Goal: Transaction & Acquisition: Obtain resource

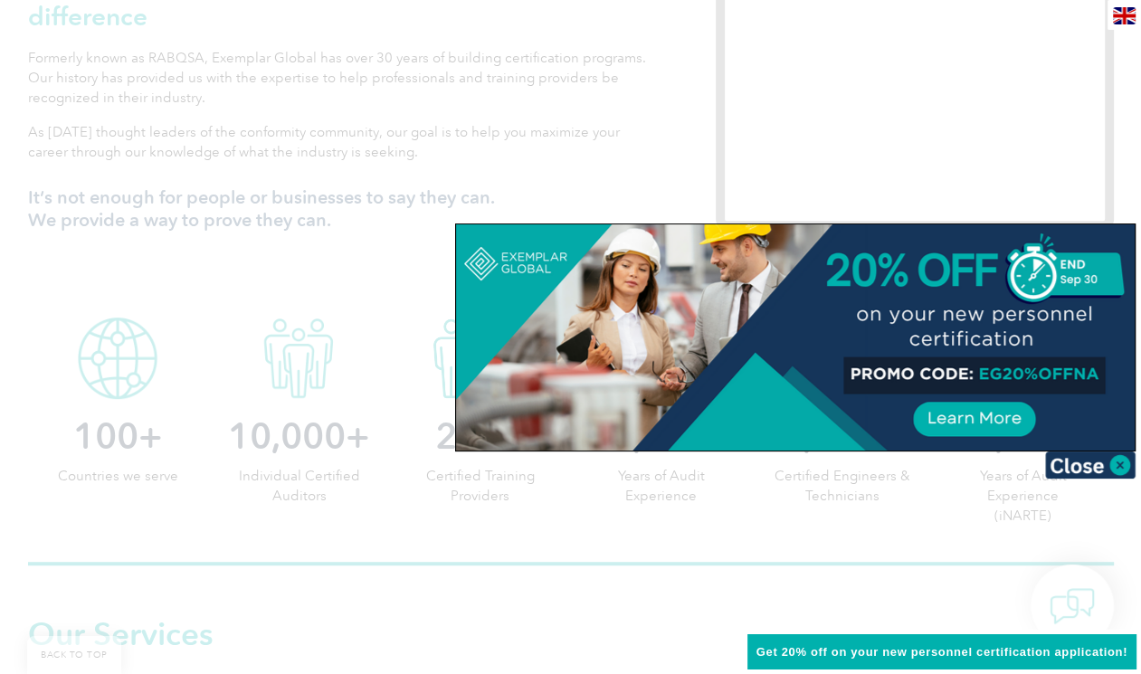
scroll to position [687, 0]
click at [1061, 458] on img at bounding box center [1090, 465] width 90 height 27
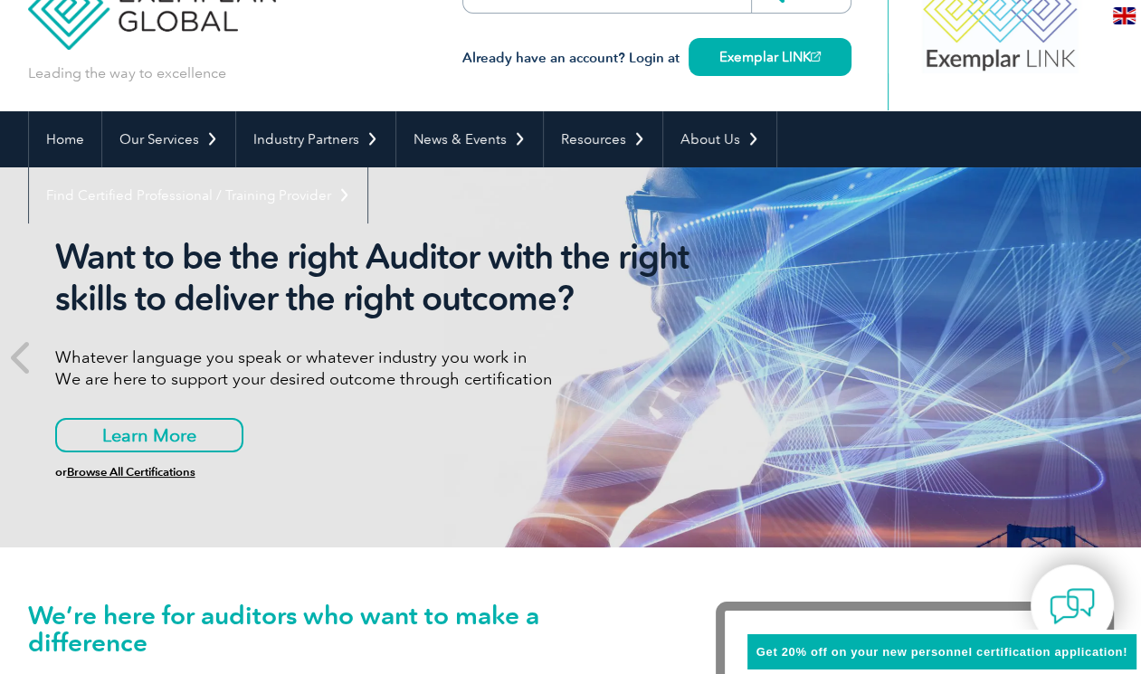
scroll to position [0, 0]
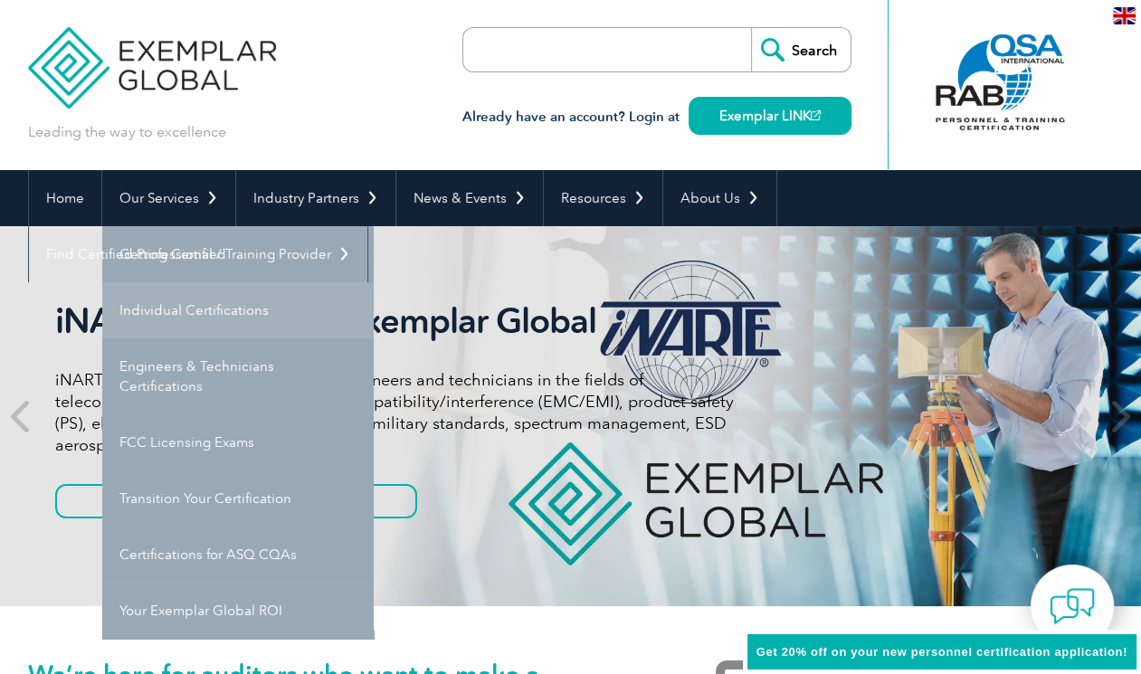
click at [213, 301] on link "Individual Certifications" at bounding box center [237, 310] width 271 height 56
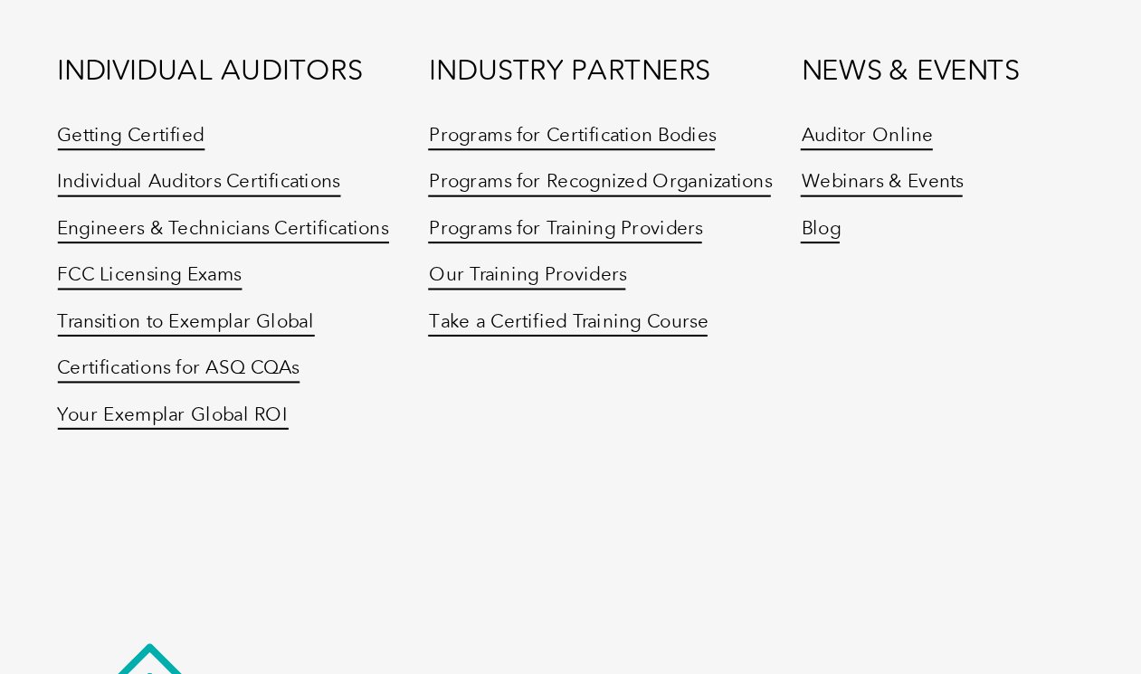
scroll to position [1943, 0]
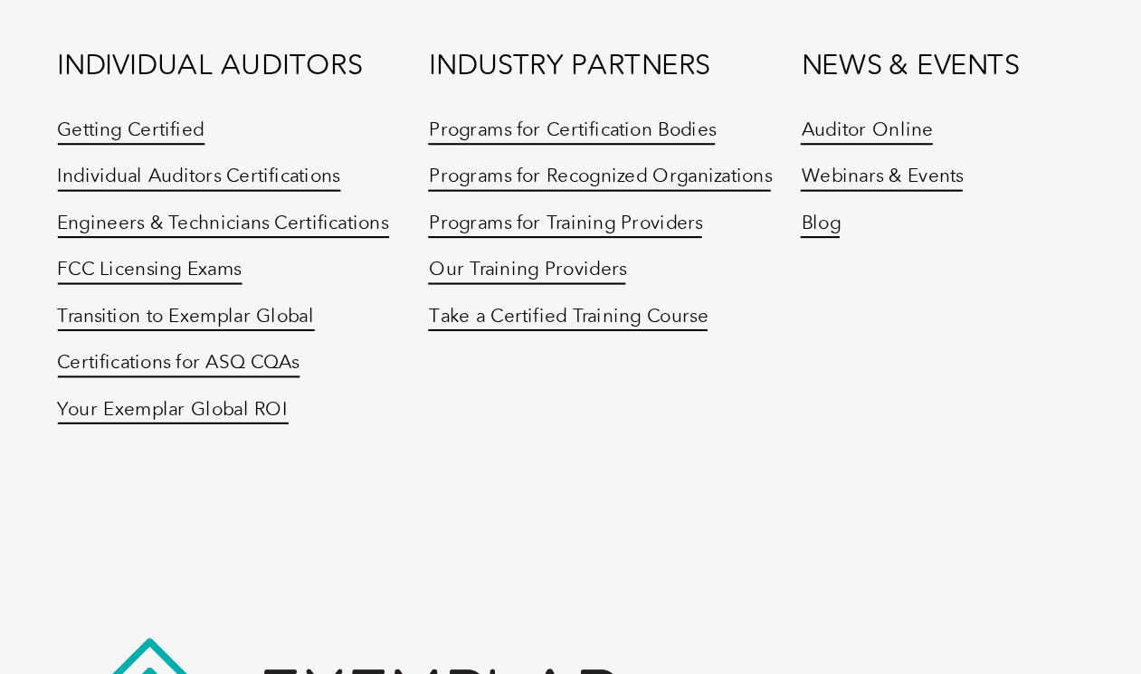
click at [201, 418] on li "Your Exemplar Global ROI" at bounding box center [118, 429] width 181 height 23
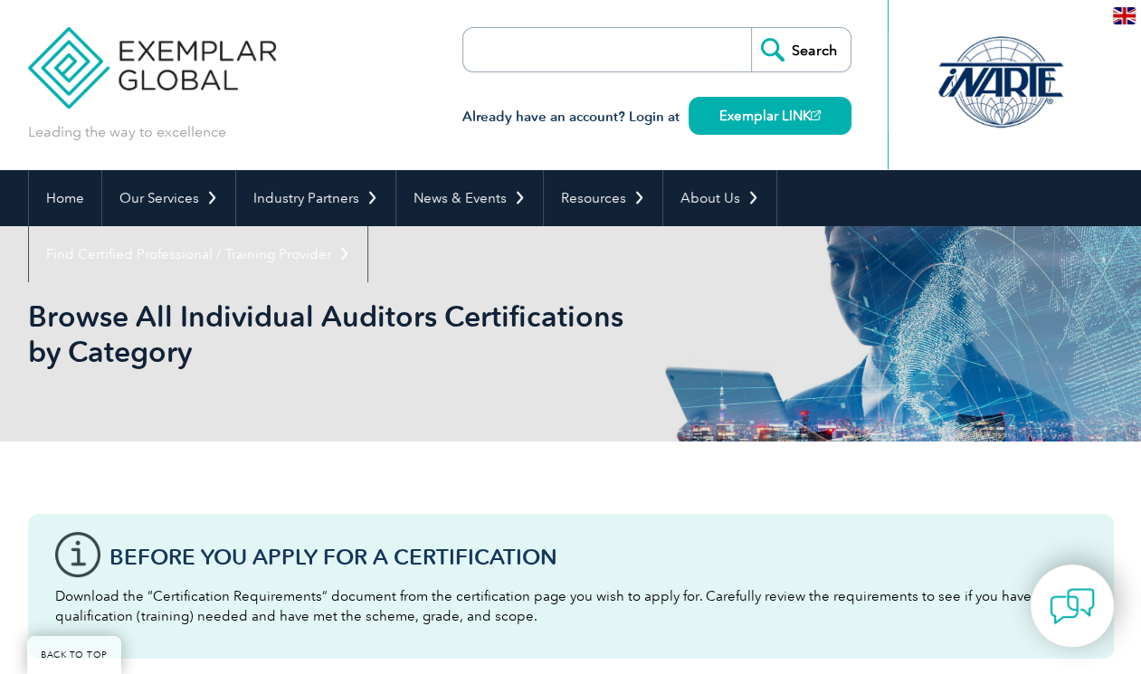
scroll to position [342, 0]
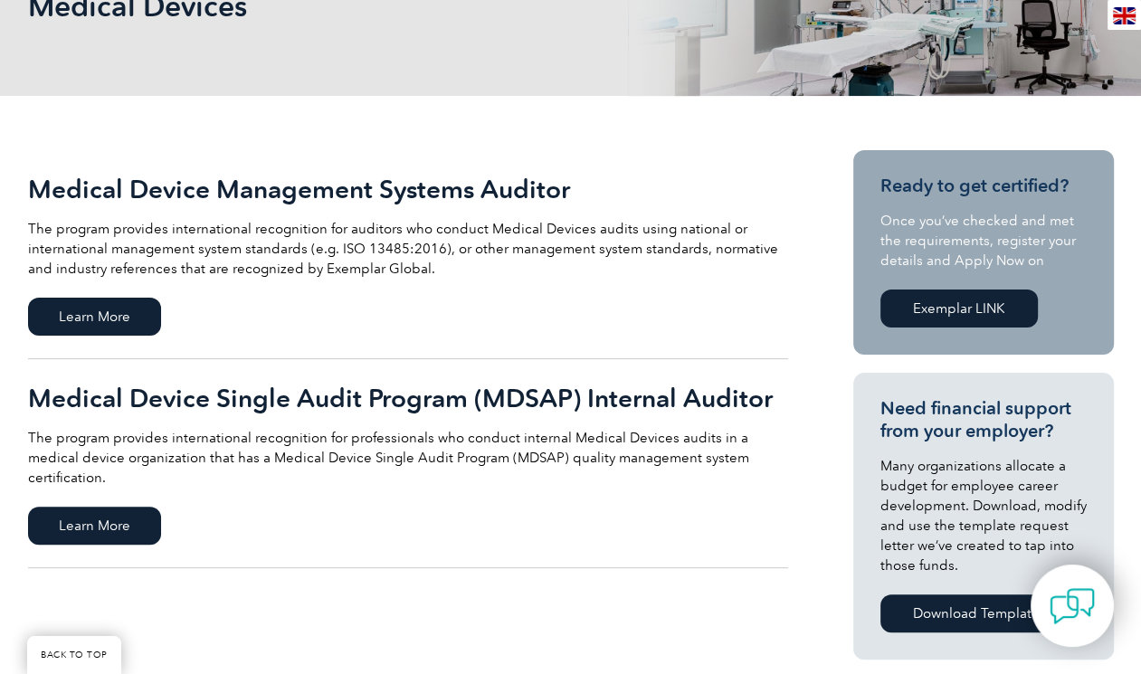
scroll to position [273, 0]
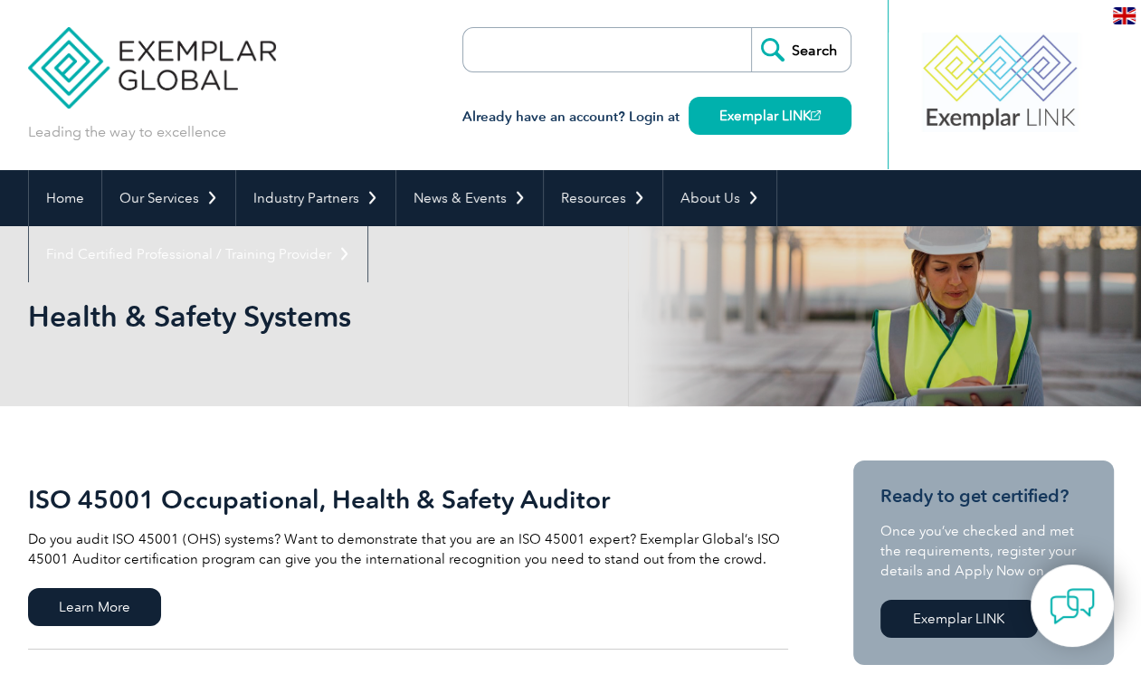
click at [604, 45] on input "search" at bounding box center [567, 49] width 190 height 43
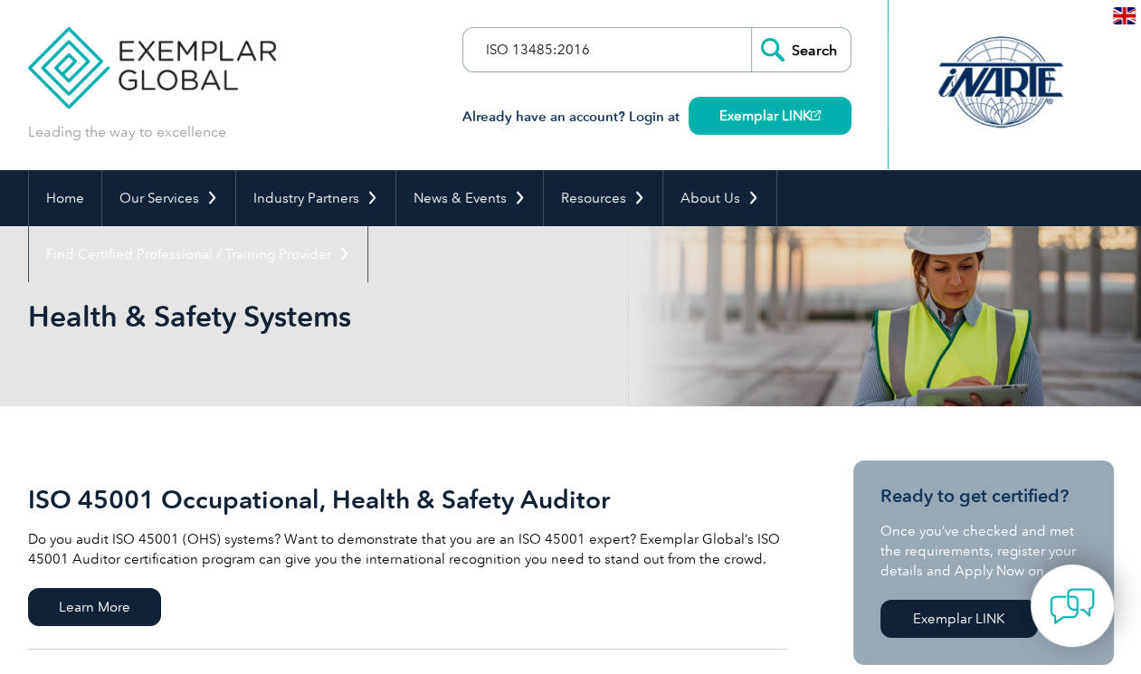
type input "ISO 13485:2016"
click at [751, 28] on input "Search" at bounding box center [801, 49] width 100 height 43
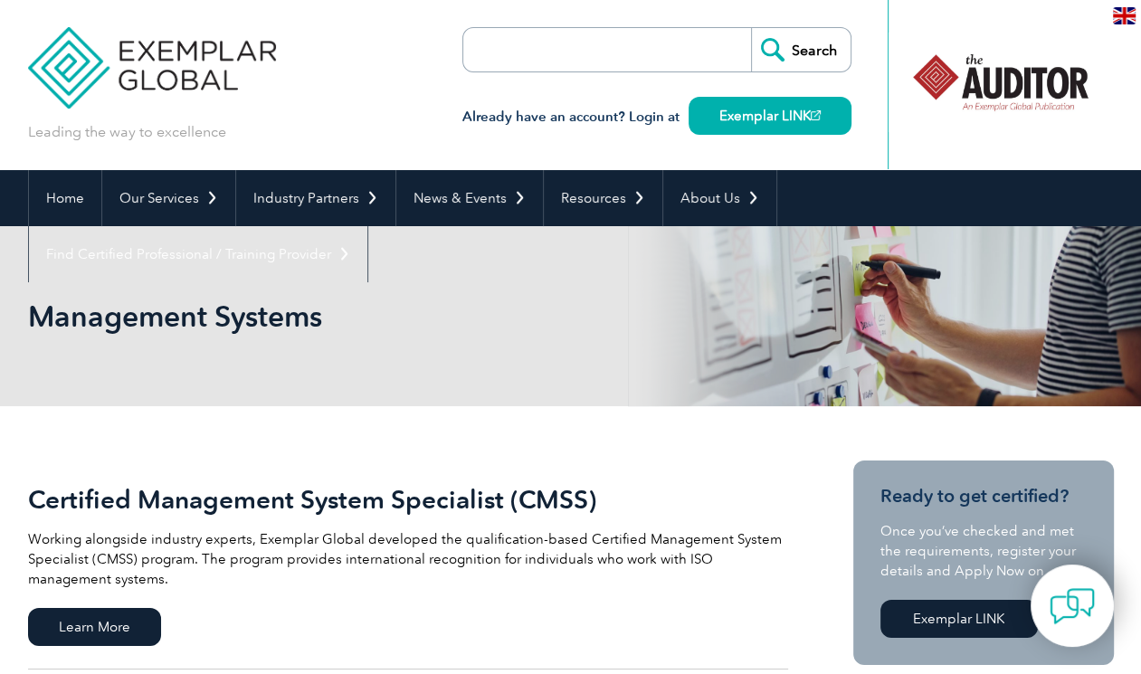
click at [614, 68] on input "search" at bounding box center [567, 49] width 190 height 43
type input "A"
type input "N"
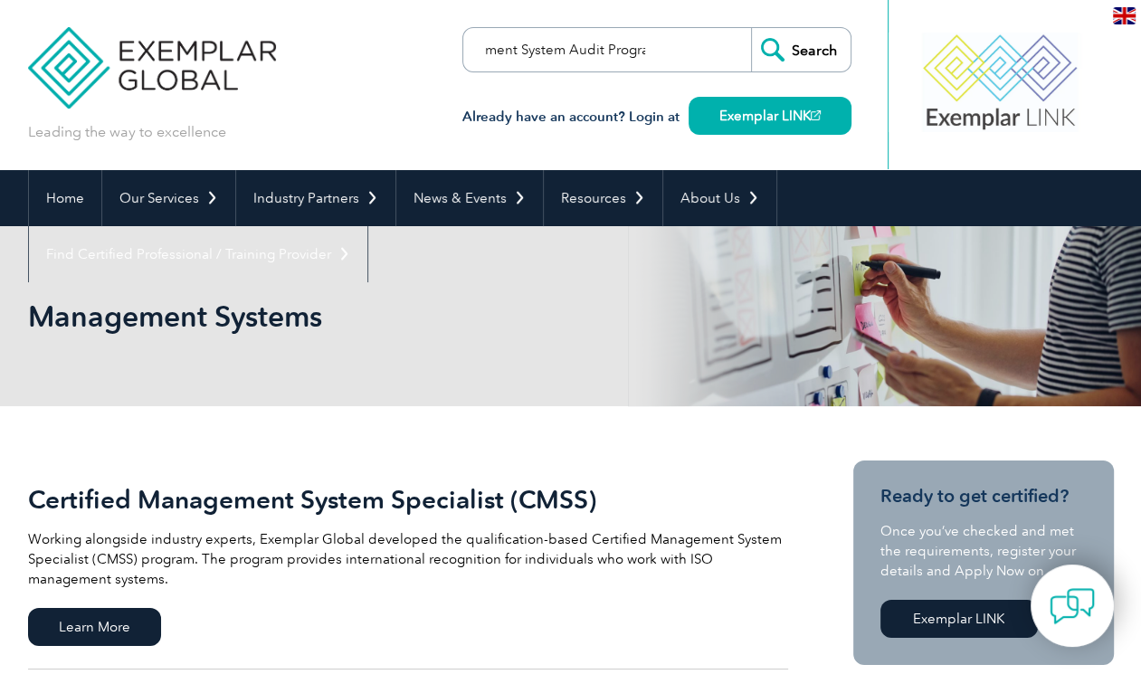
scroll to position [0, 63]
type input "Management System Audit Program"
click at [751, 28] on input "Search" at bounding box center [801, 49] width 100 height 43
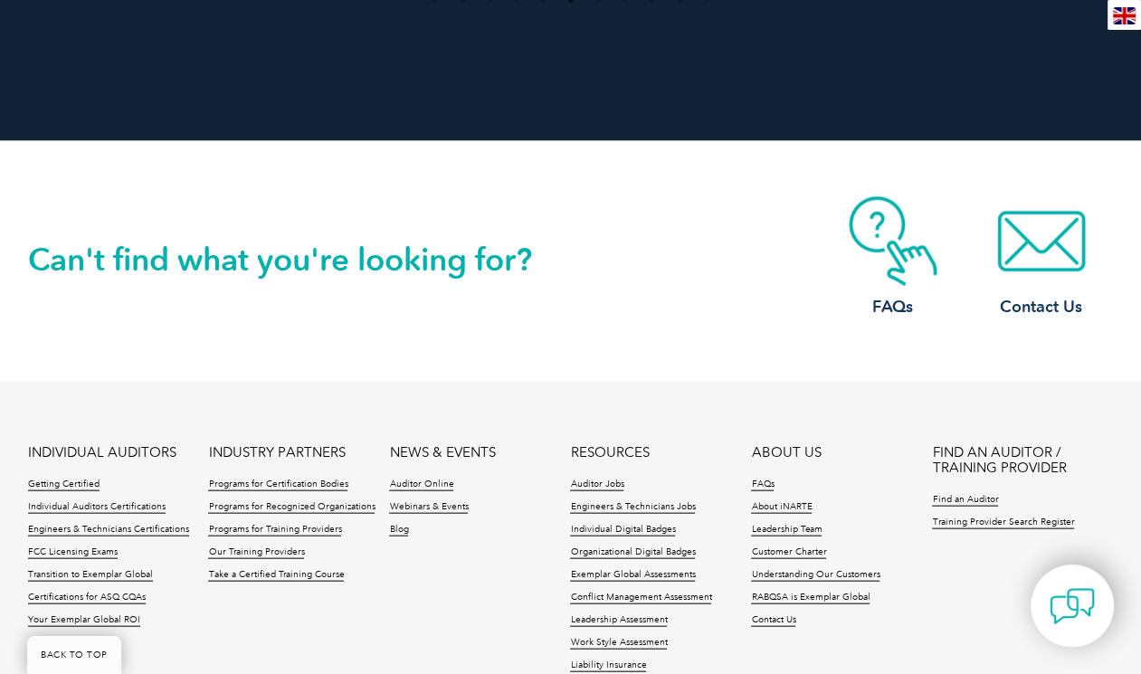
scroll to position [3107, 0]
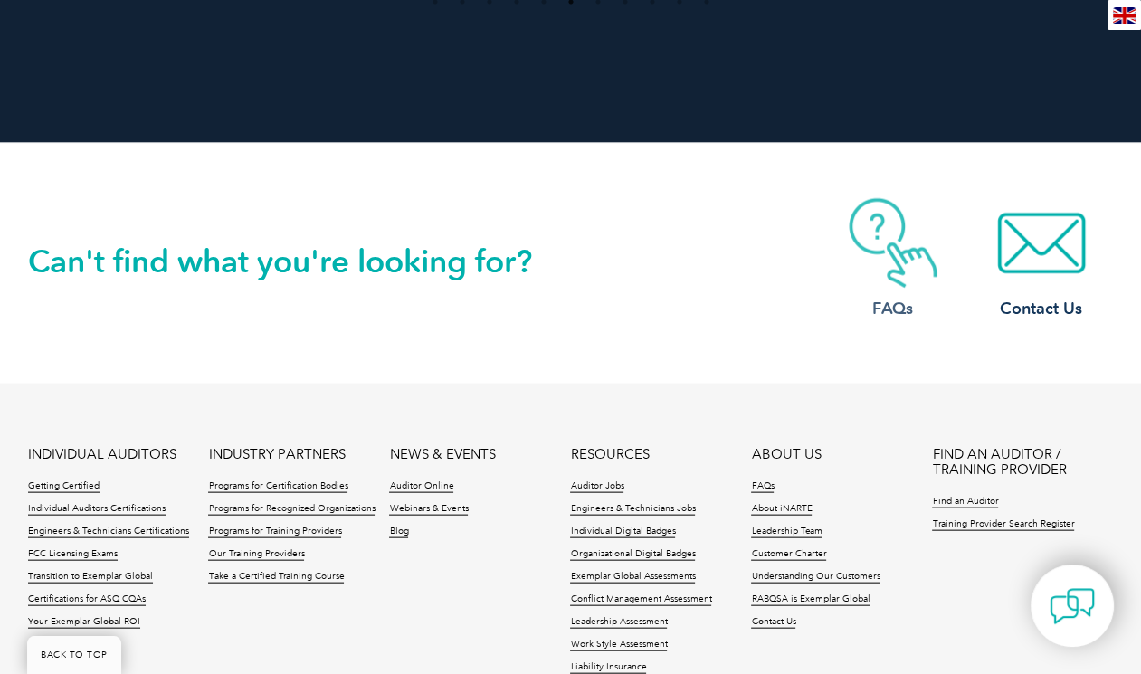
click at [861, 233] on img at bounding box center [893, 243] width 145 height 90
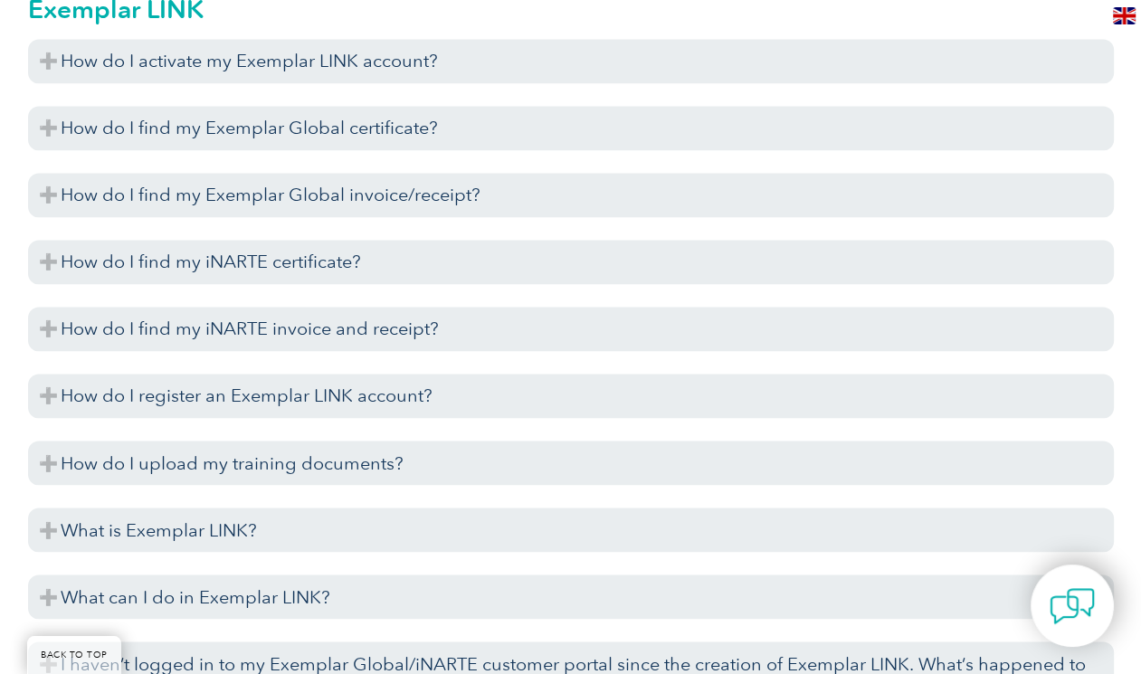
scroll to position [2429, 0]
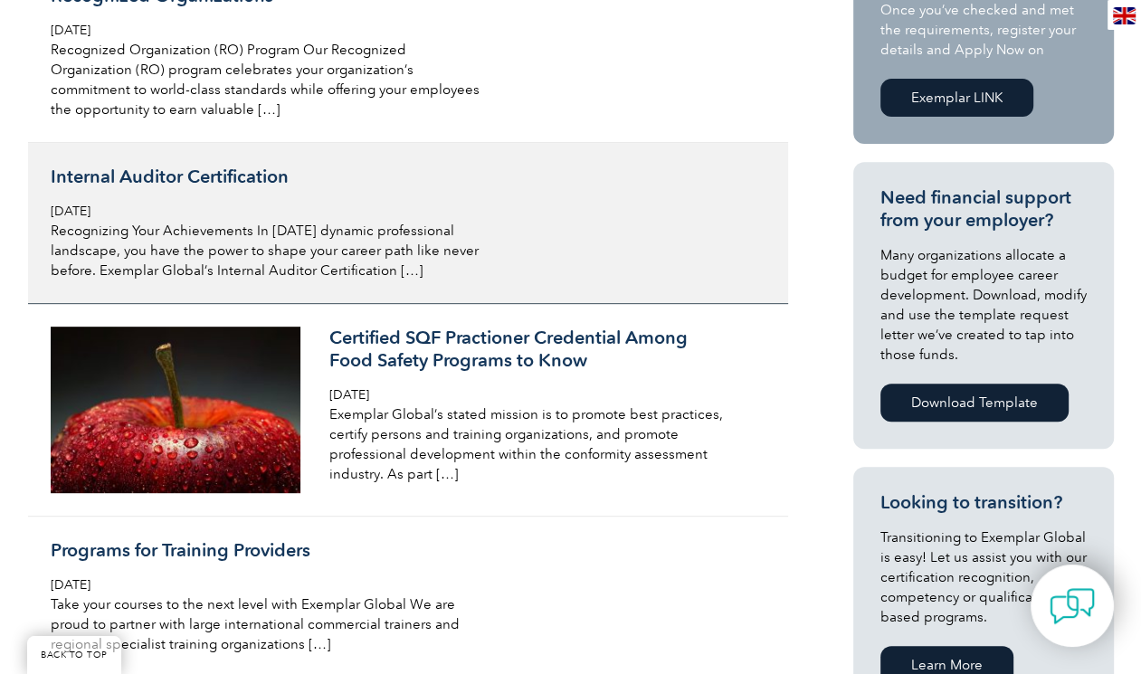
scroll to position [569, 0]
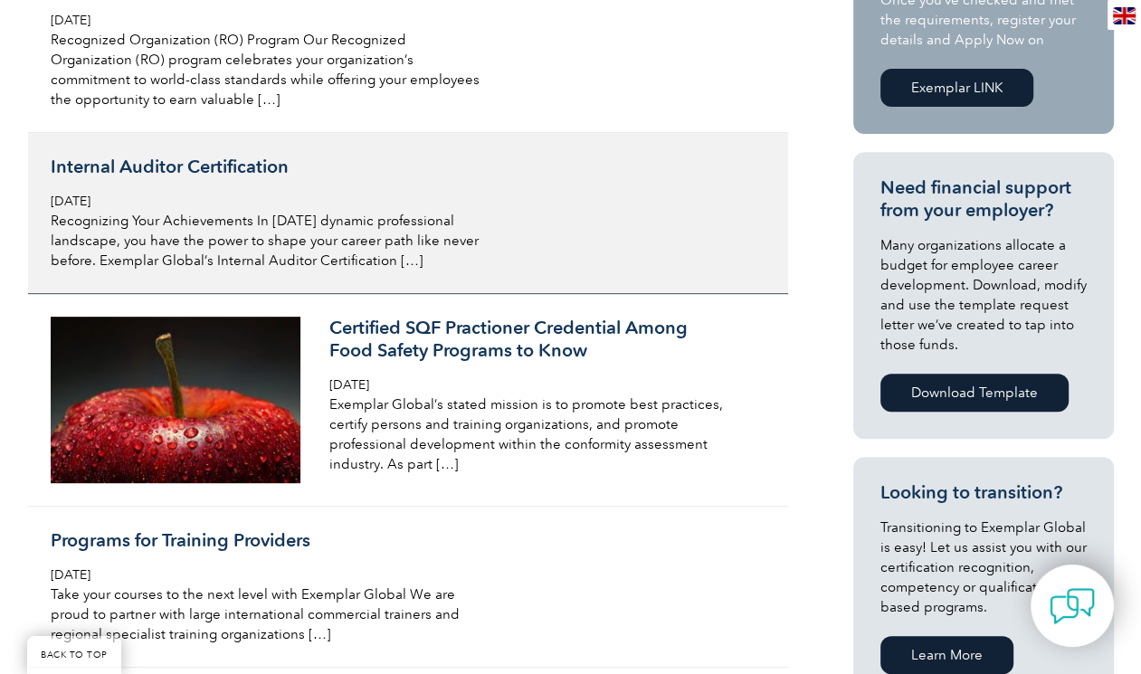
click at [238, 171] on h3 "Internal Auditor Certification" at bounding box center [265, 167] width 429 height 23
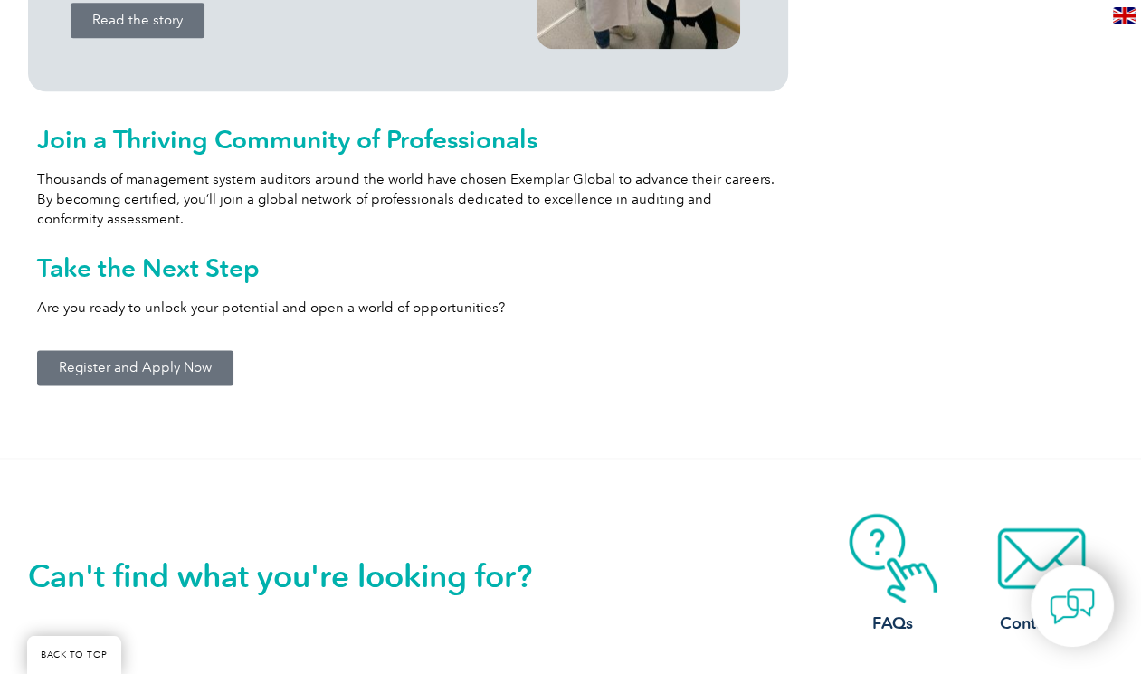
scroll to position [2096, 0]
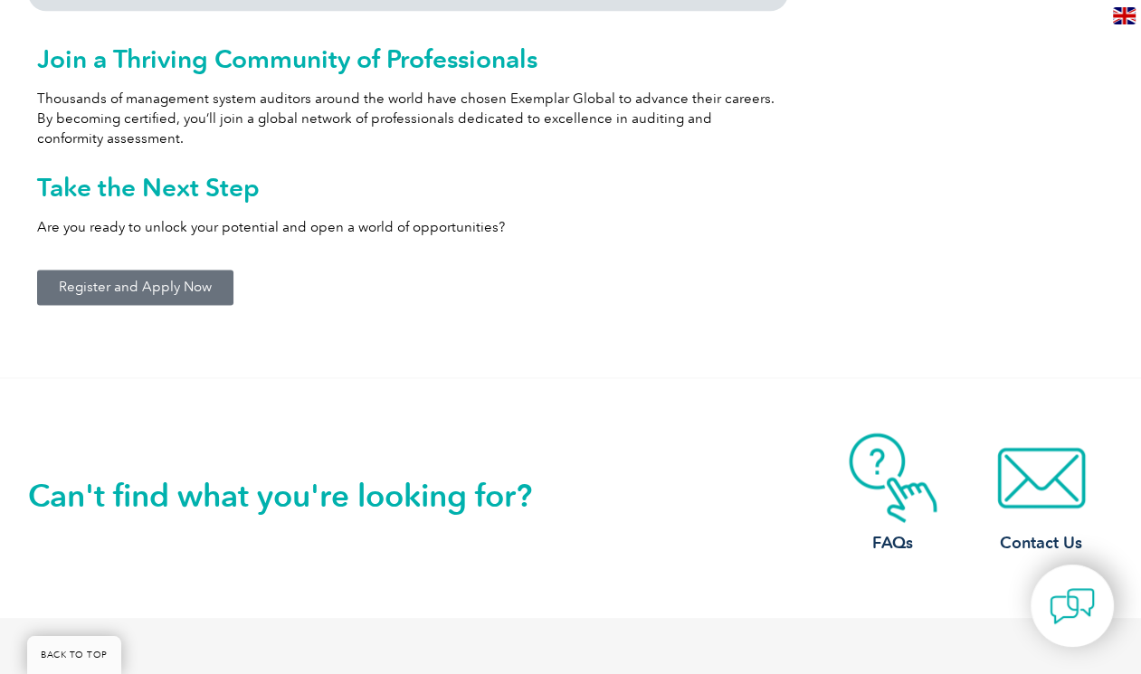
click at [148, 300] on link "Register and Apply Now" at bounding box center [135, 287] width 196 height 35
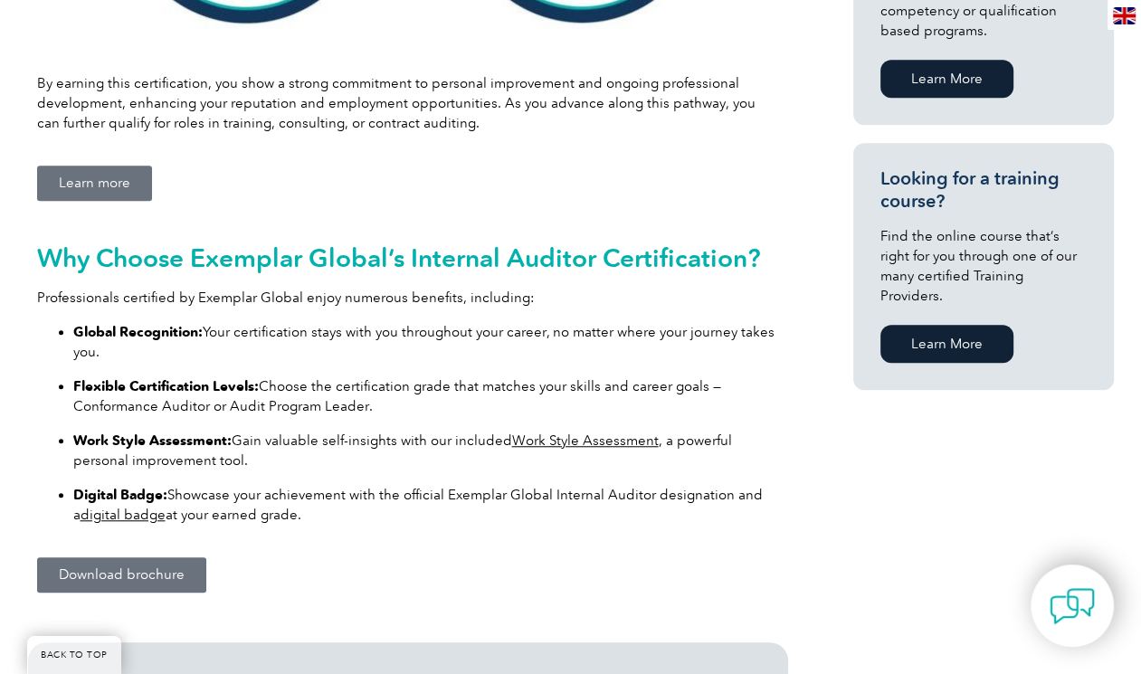
scroll to position [1113, 0]
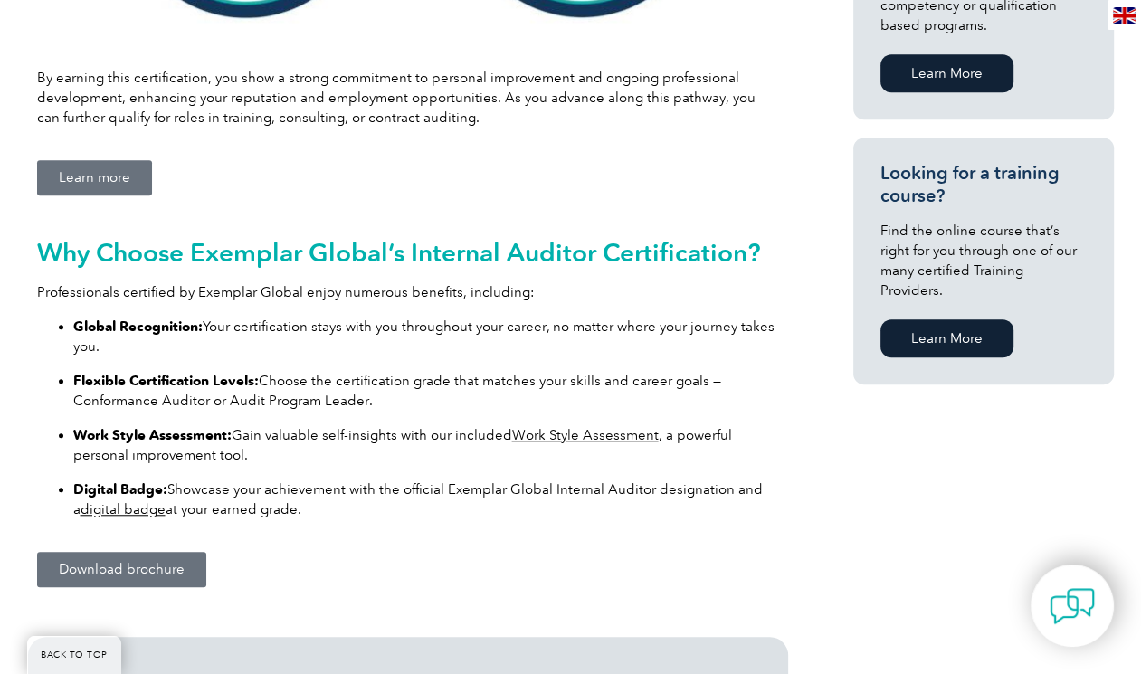
click at [79, 172] on span "Learn more" at bounding box center [94, 178] width 71 height 14
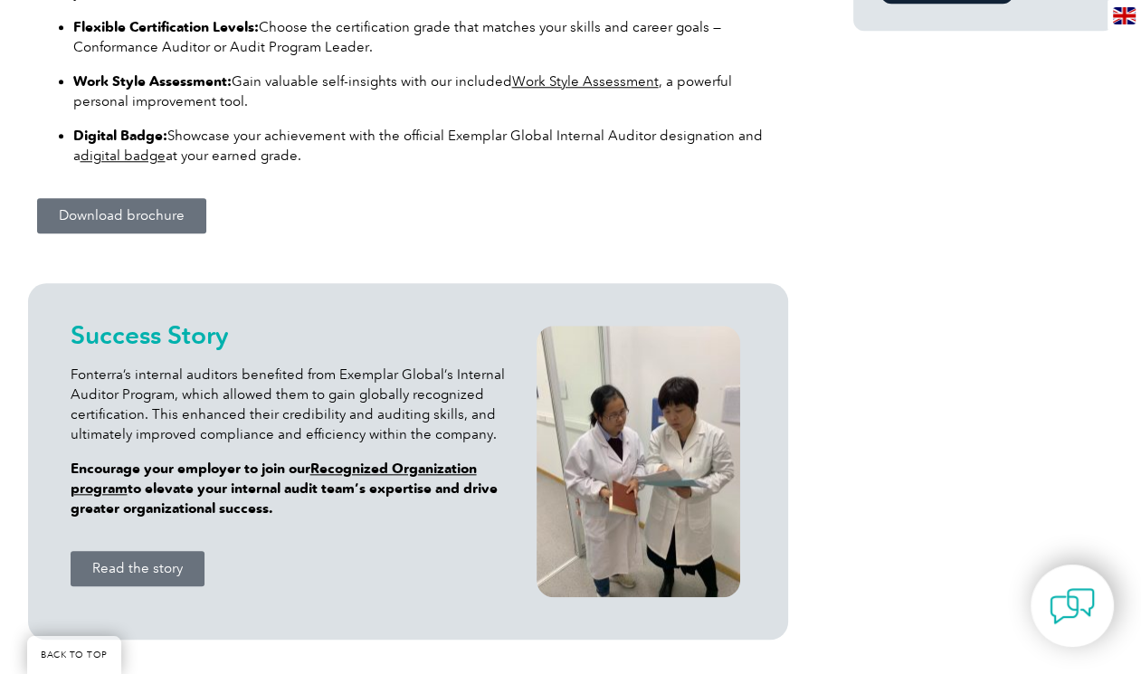
scroll to position [1469, 0]
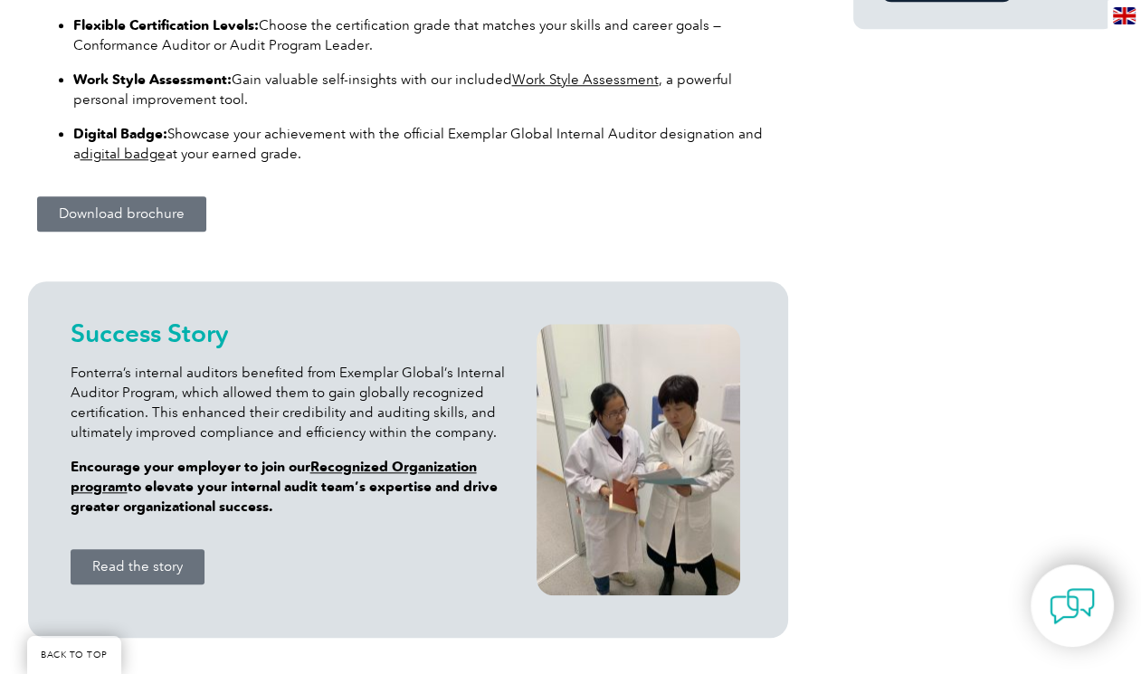
click at [158, 200] on link "Download brochure" at bounding box center [121, 213] width 169 height 35
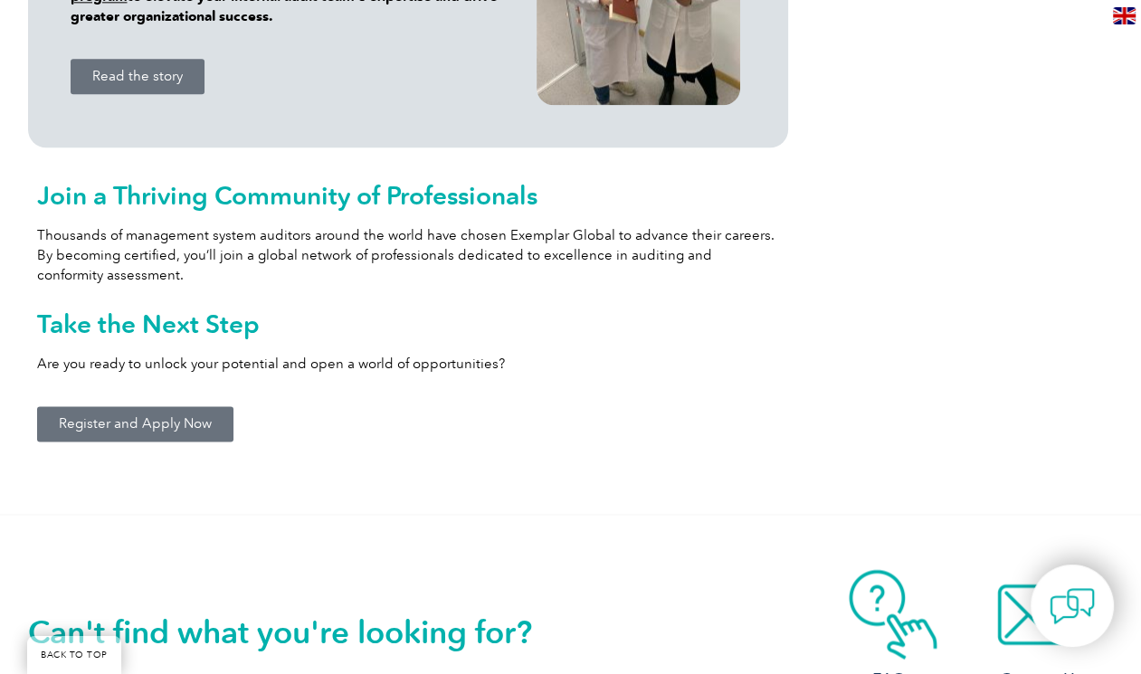
scroll to position [1967, 0]
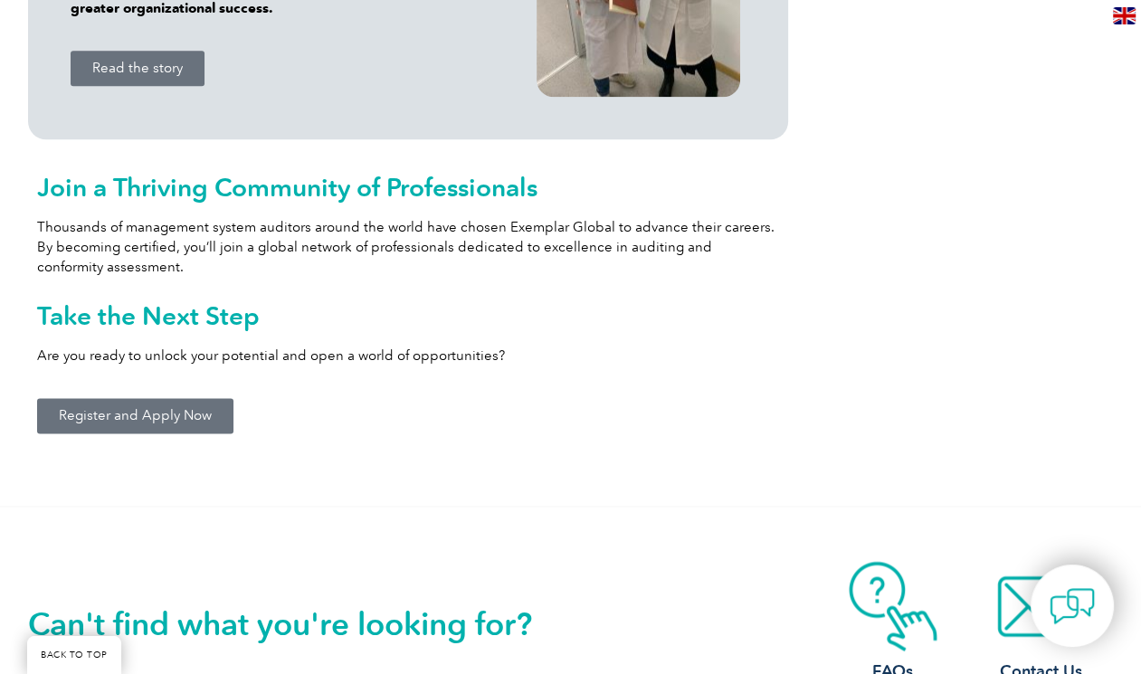
click at [171, 409] on span "Register and Apply Now" at bounding box center [135, 416] width 153 height 14
click at [157, 411] on span "Register and Apply Now" at bounding box center [135, 416] width 153 height 14
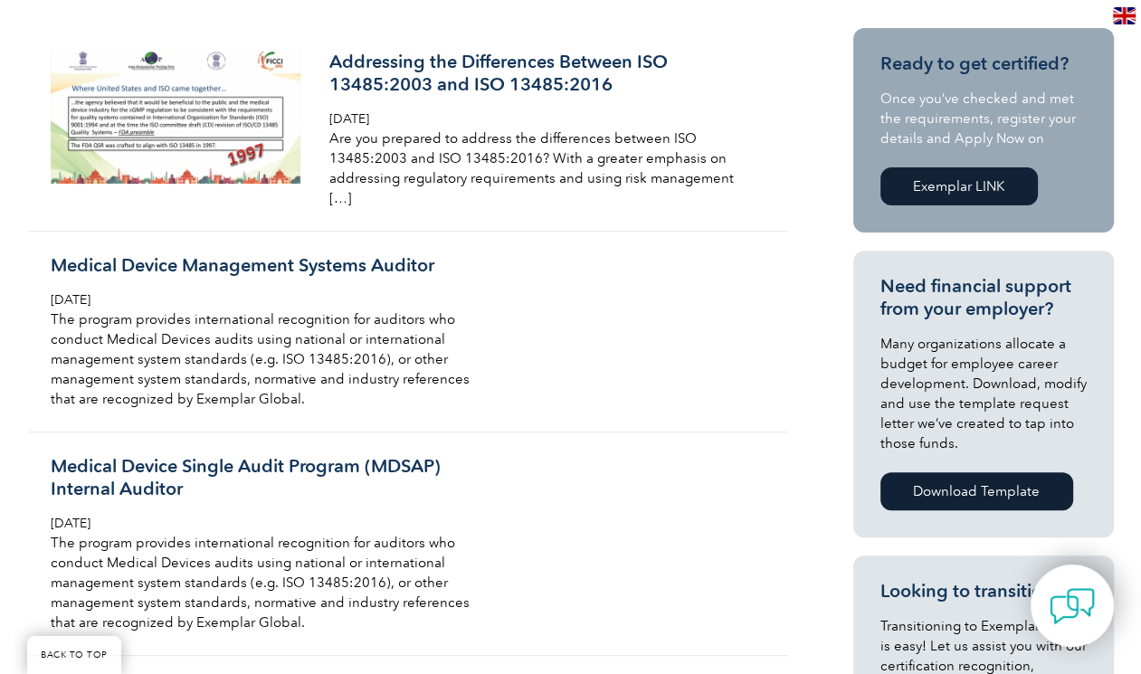
scroll to position [470, 0]
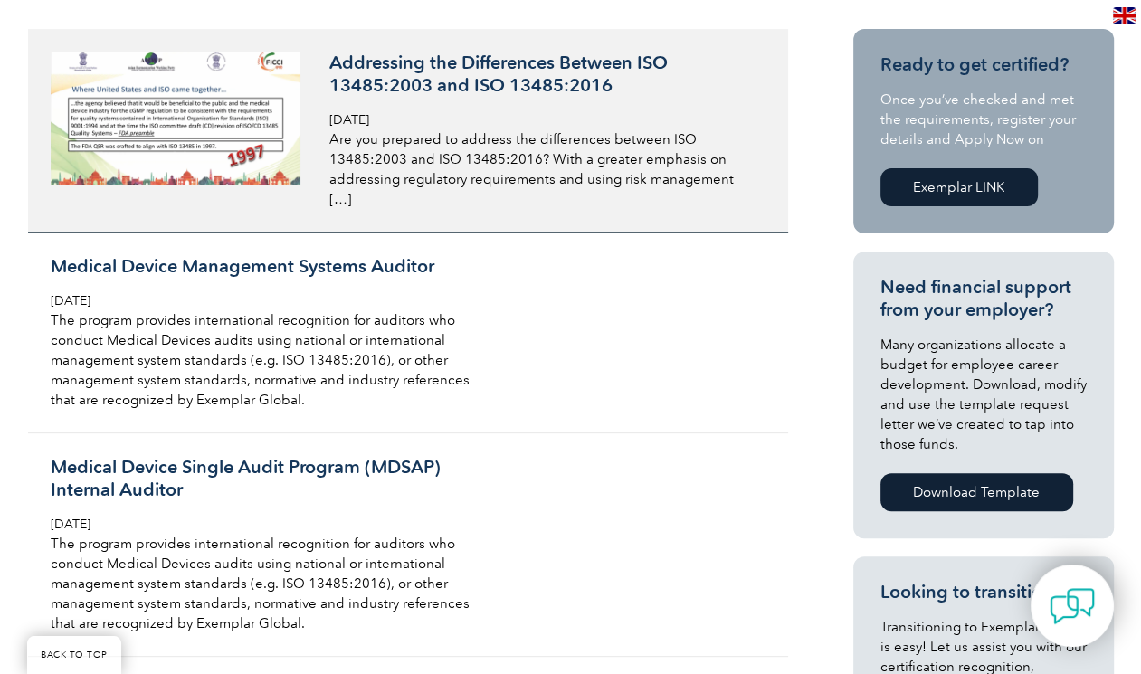
click at [729, 181] on p "Are you prepared to address the differences between ISO 13485:2003 and ISO 1348…" at bounding box center [543, 169] width 429 height 80
click at [689, 195] on link "Addressing the Differences Between ISO 13485:2003 and ISO 13485:2016 [DATE] Are…" at bounding box center [408, 131] width 760 height 204
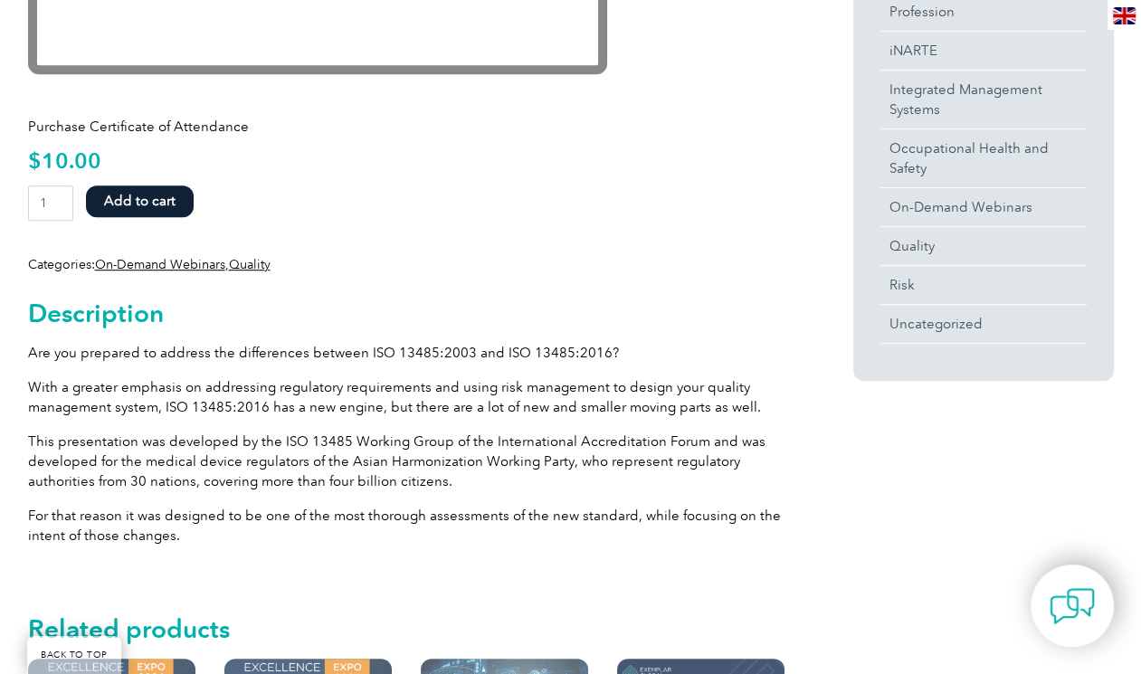
scroll to position [746, 0]
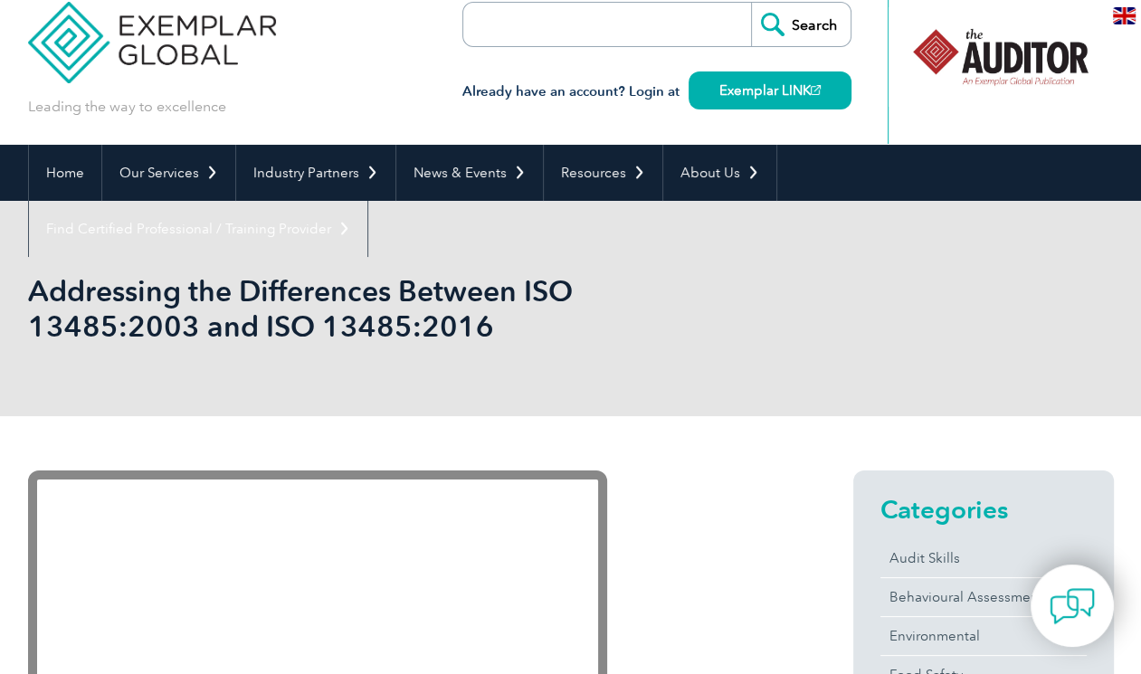
scroll to position [14, 0]
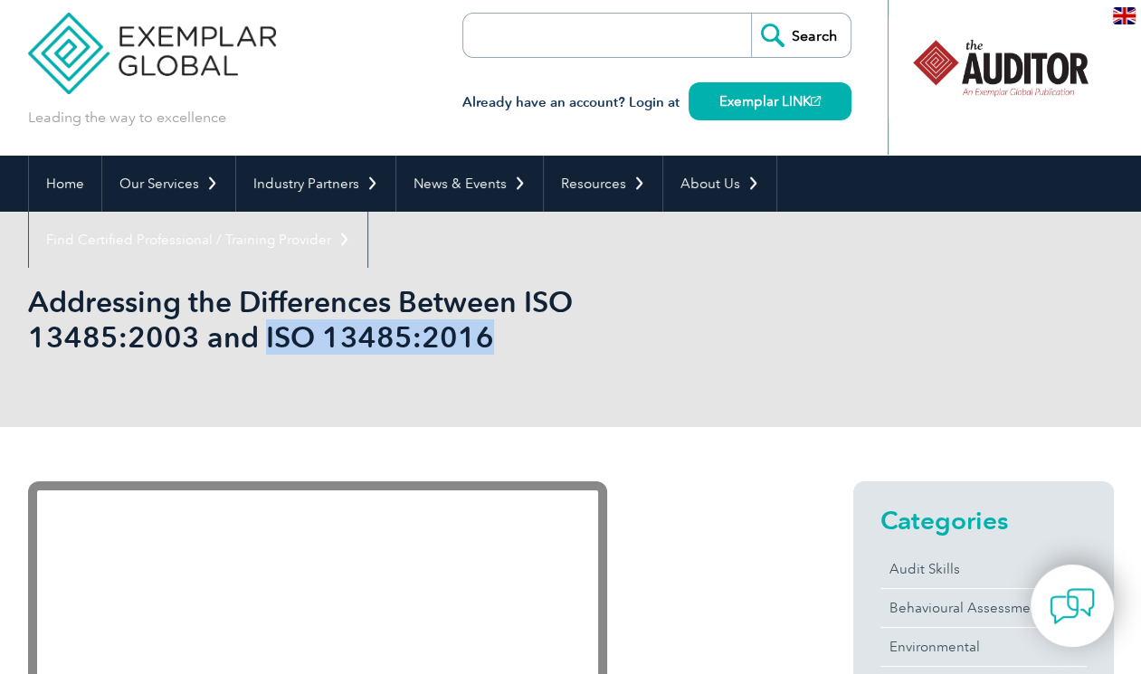
drag, startPoint x: 490, startPoint y: 340, endPoint x: 260, endPoint y: 355, distance: 230.3
click at [260, 355] on h1 "Addressing the Differences Between ISO 13485:2003 and ISO 13485:2016" at bounding box center [375, 319] width 695 height 71
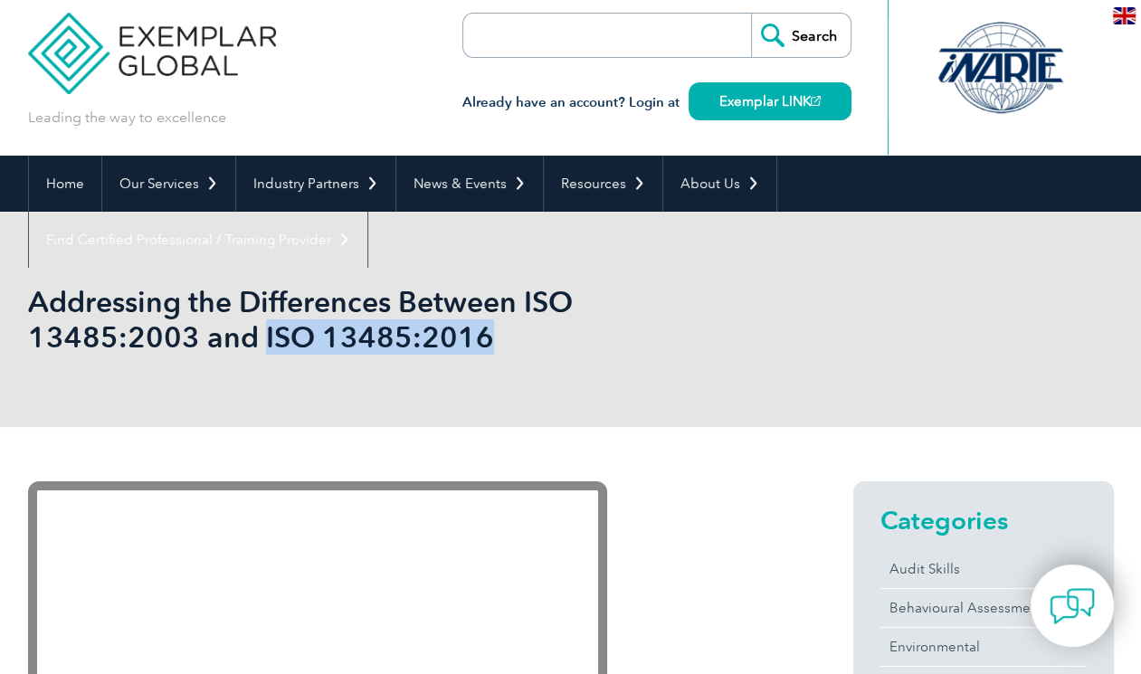
copy h1 "ISO 13485:2016"
click at [522, 37] on input "search" at bounding box center [567, 35] width 190 height 43
paste input "ISO 13485:2016"
type input "ISO 13485:2016"
click at [751, 14] on input "Search" at bounding box center [801, 35] width 100 height 43
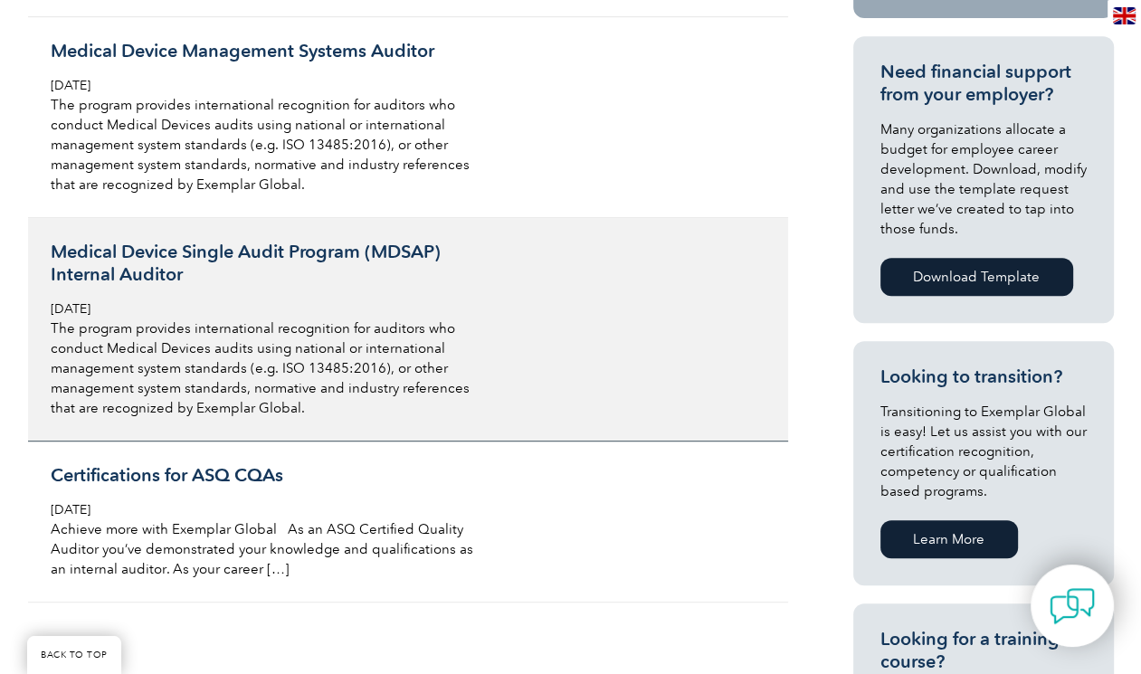
scroll to position [683, 0]
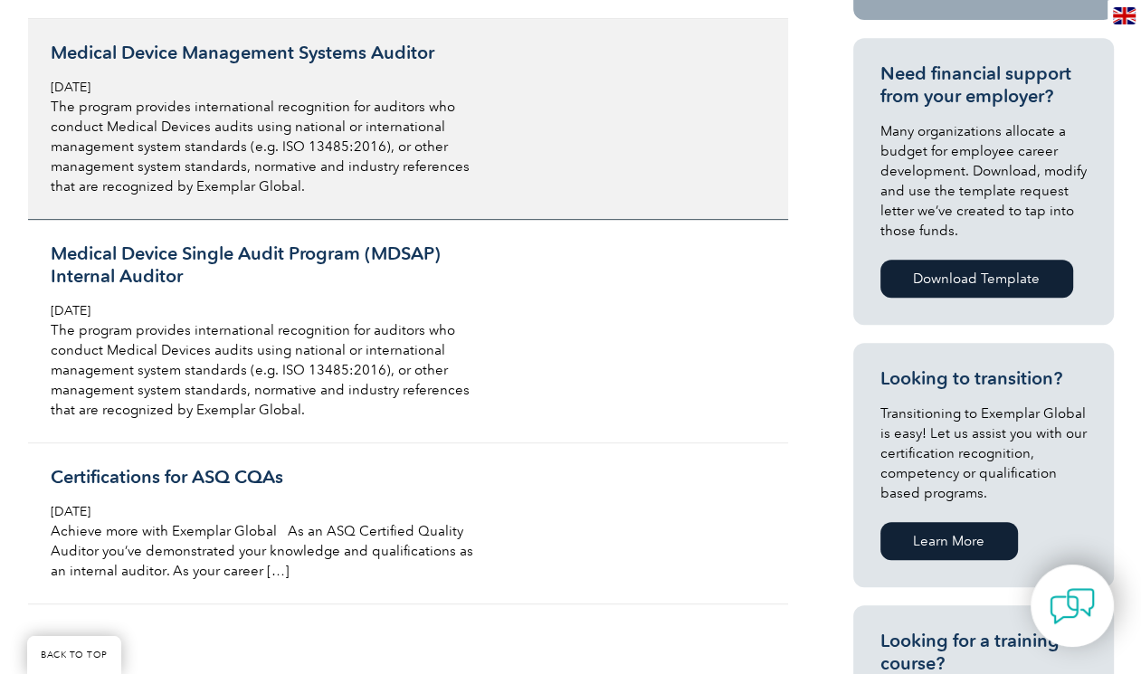
click at [250, 42] on h3 "Medical Device Management Systems Auditor" at bounding box center [265, 53] width 429 height 23
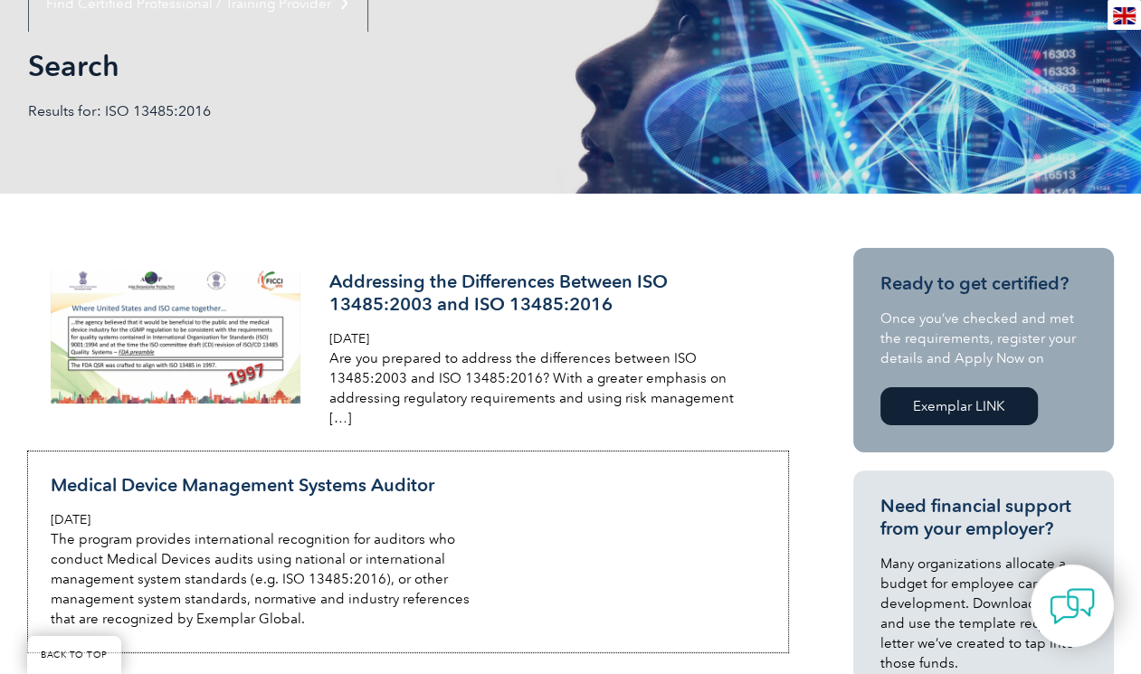
scroll to position [371, 0]
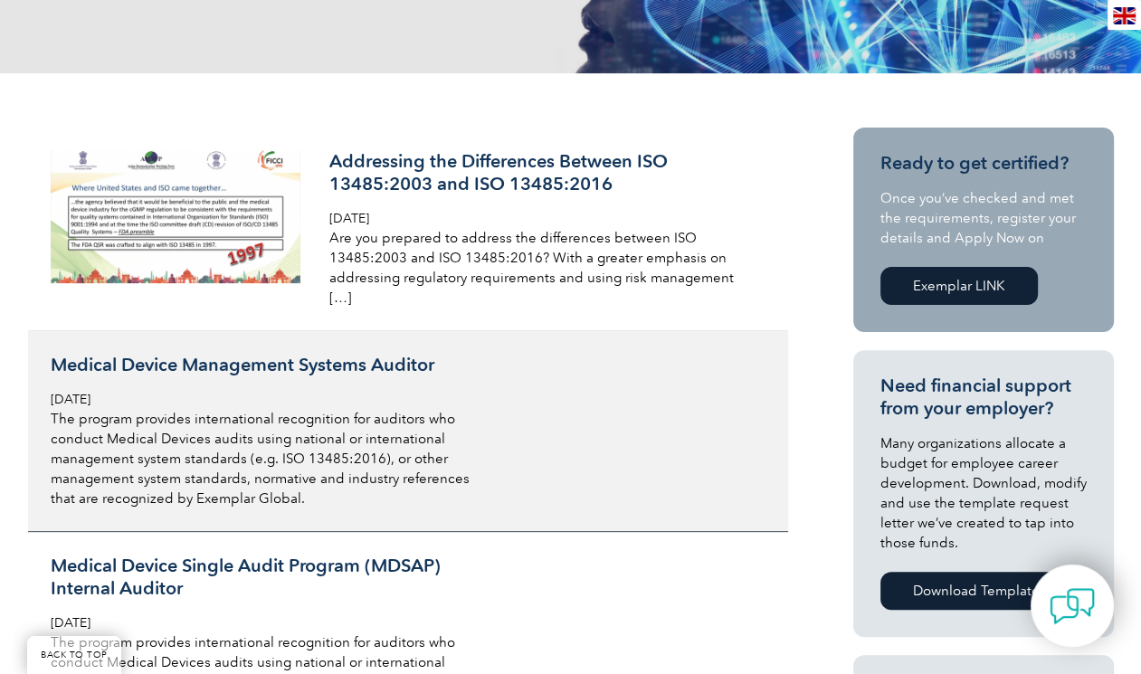
click at [270, 446] on p "The program provides international recognition for auditors who conduct Medical…" at bounding box center [265, 459] width 429 height 100
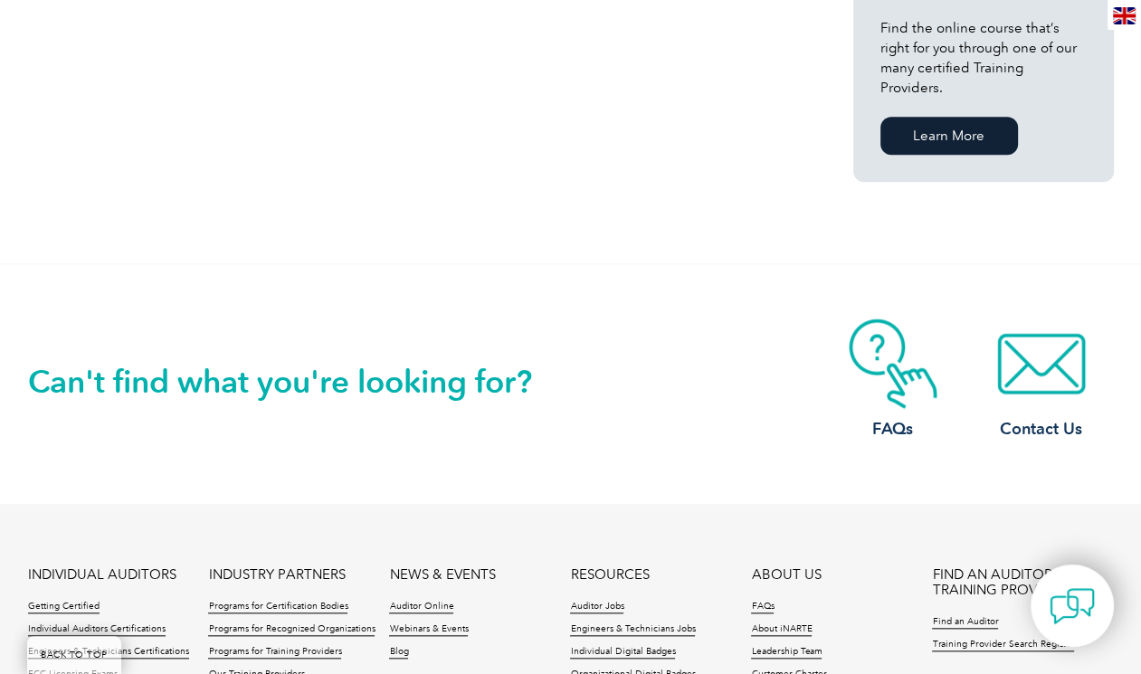
scroll to position [1354, 0]
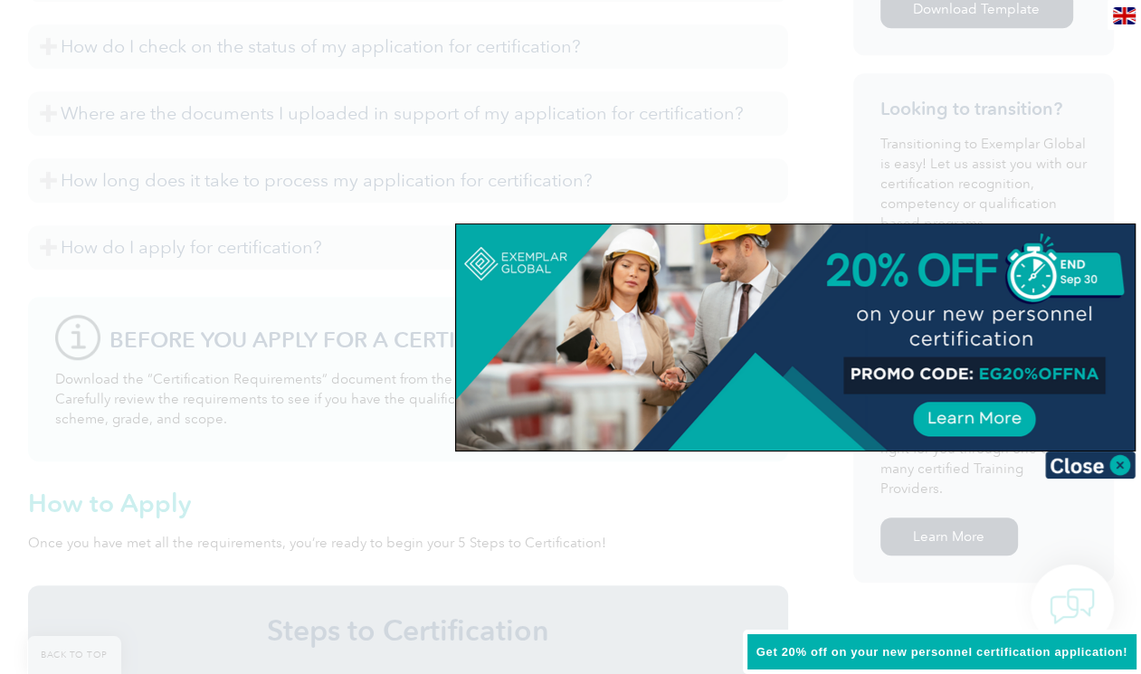
scroll to position [1080, 0]
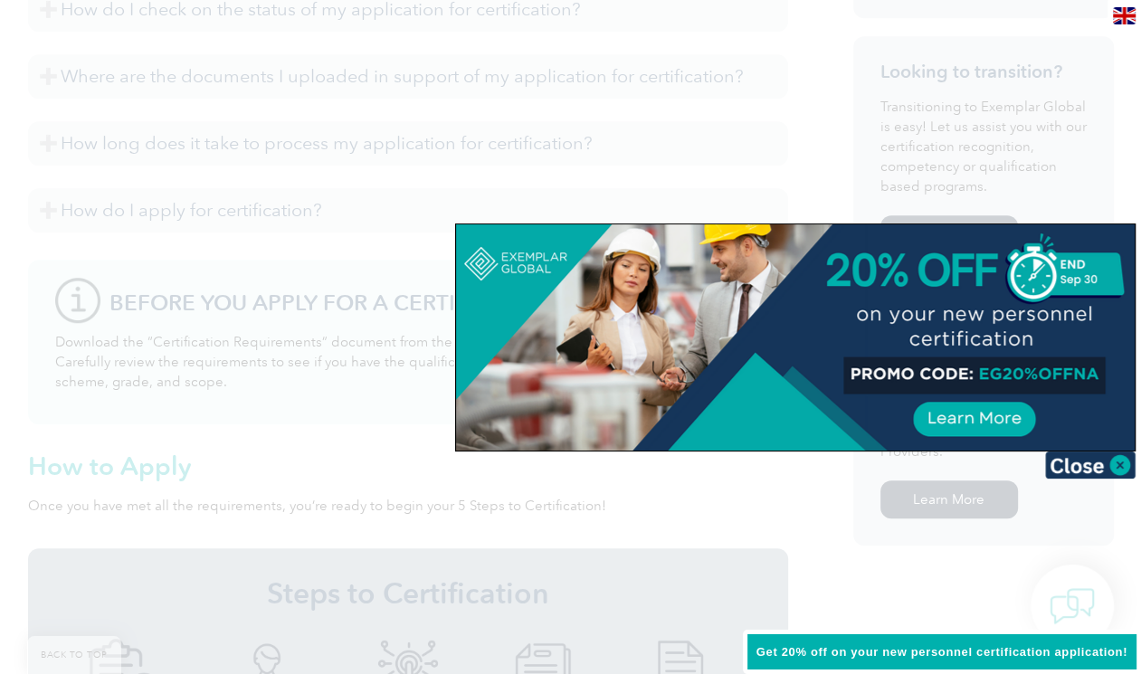
click at [1115, 448] on div at bounding box center [795, 337] width 679 height 226
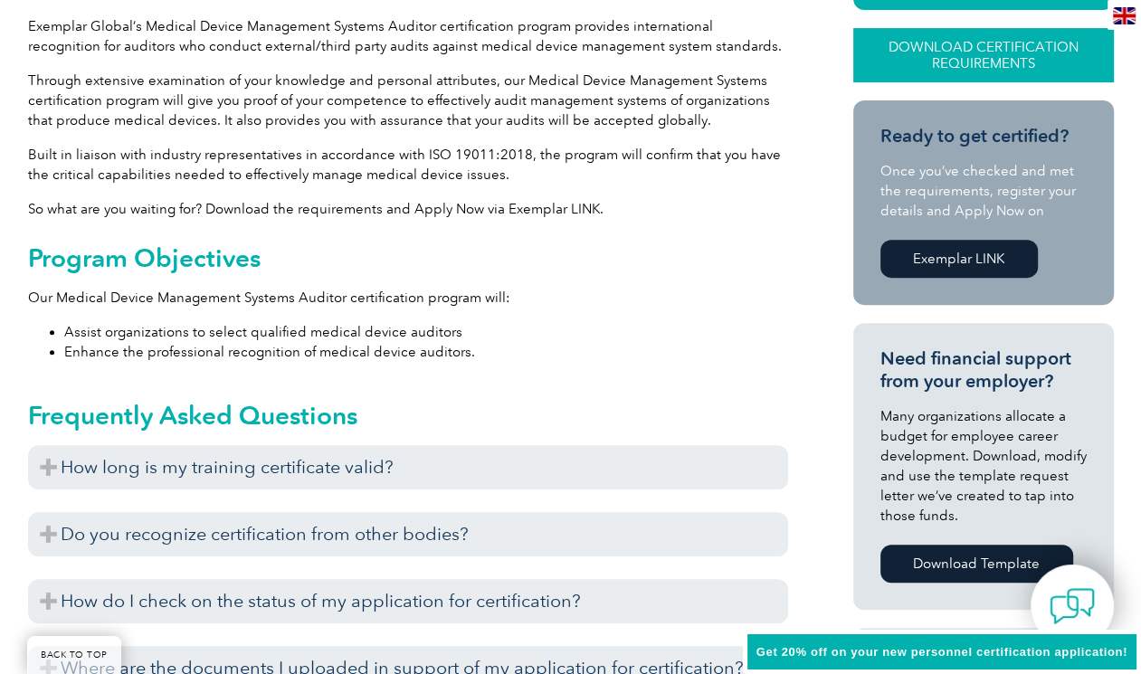
scroll to position [503, 0]
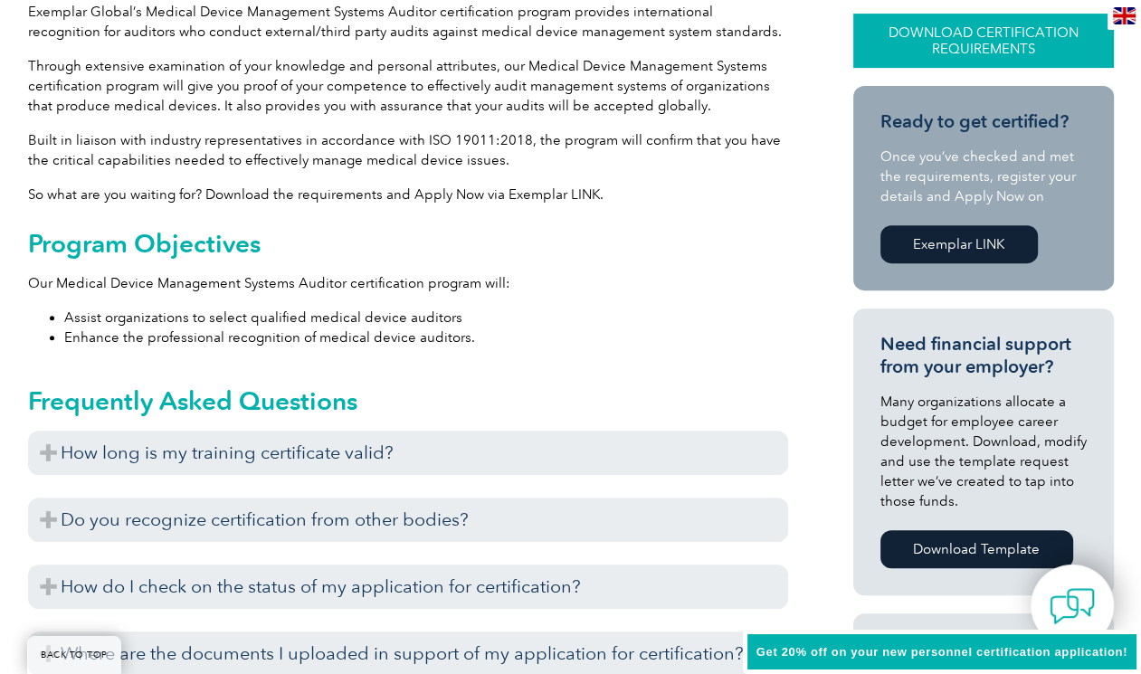
click at [992, 37] on link "Download Certification Requirements" at bounding box center [983, 41] width 261 height 54
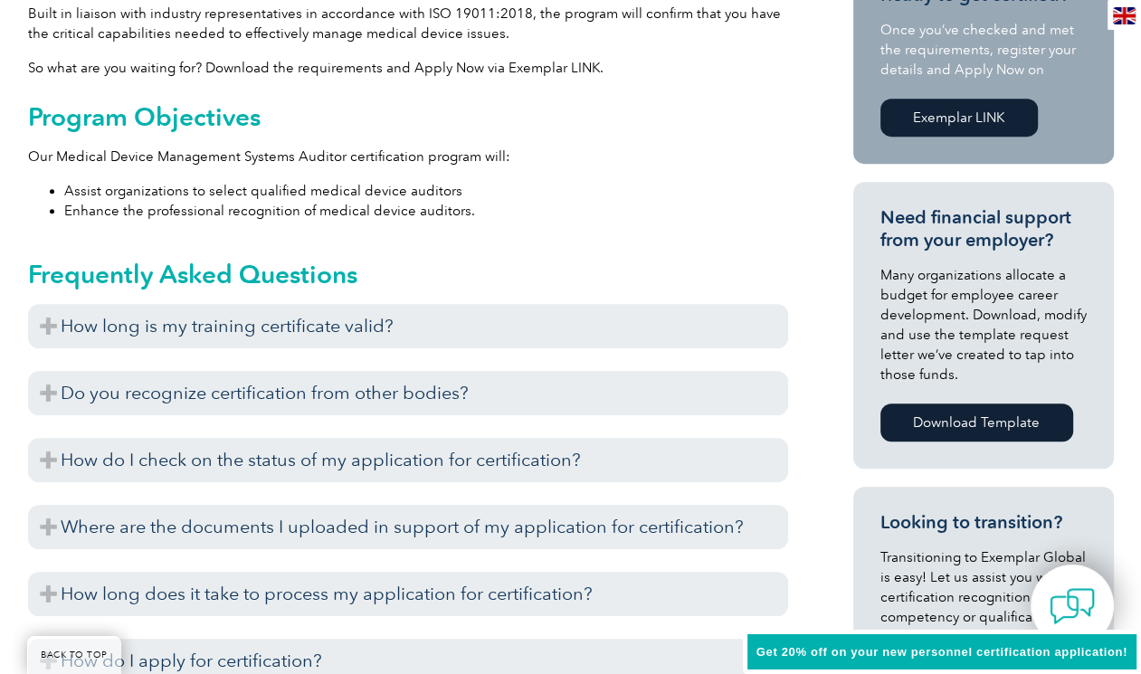
scroll to position [637, 0]
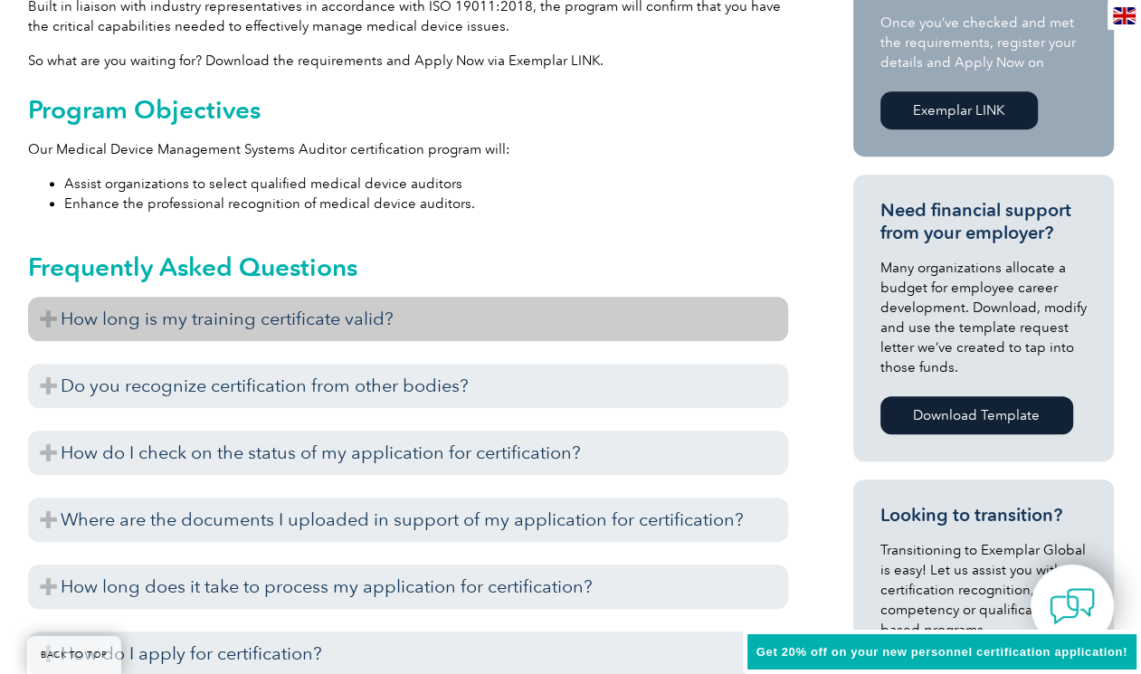
click at [365, 320] on h3 "How long is my training certificate valid?" at bounding box center [408, 319] width 760 height 44
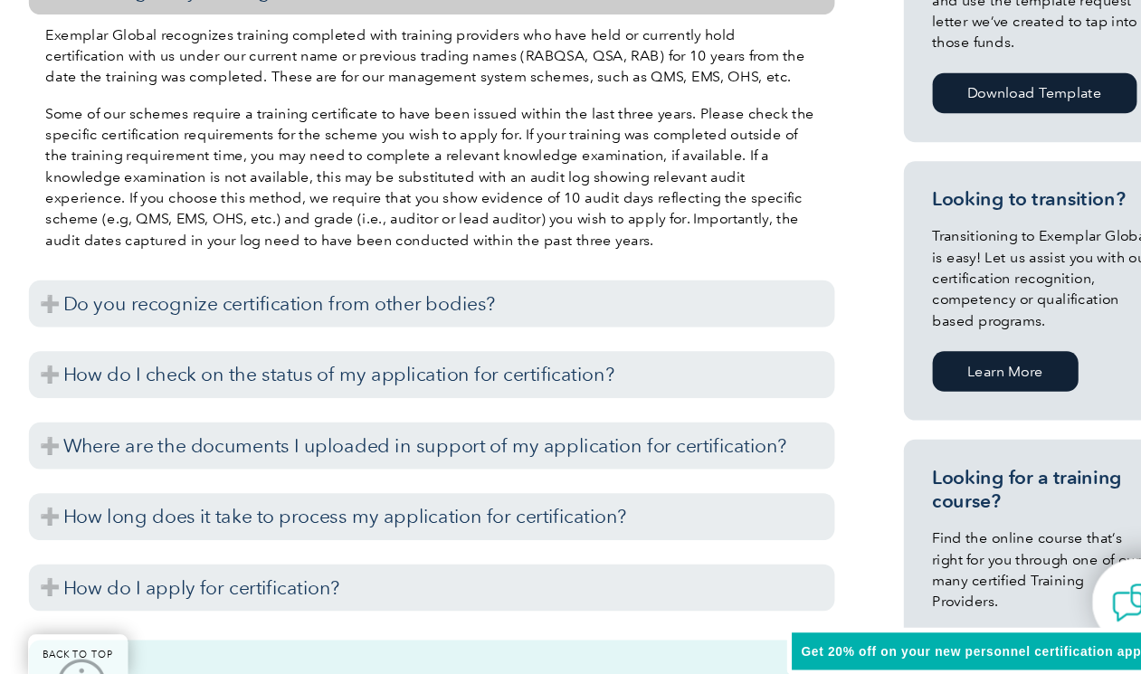
scroll to position [933, 0]
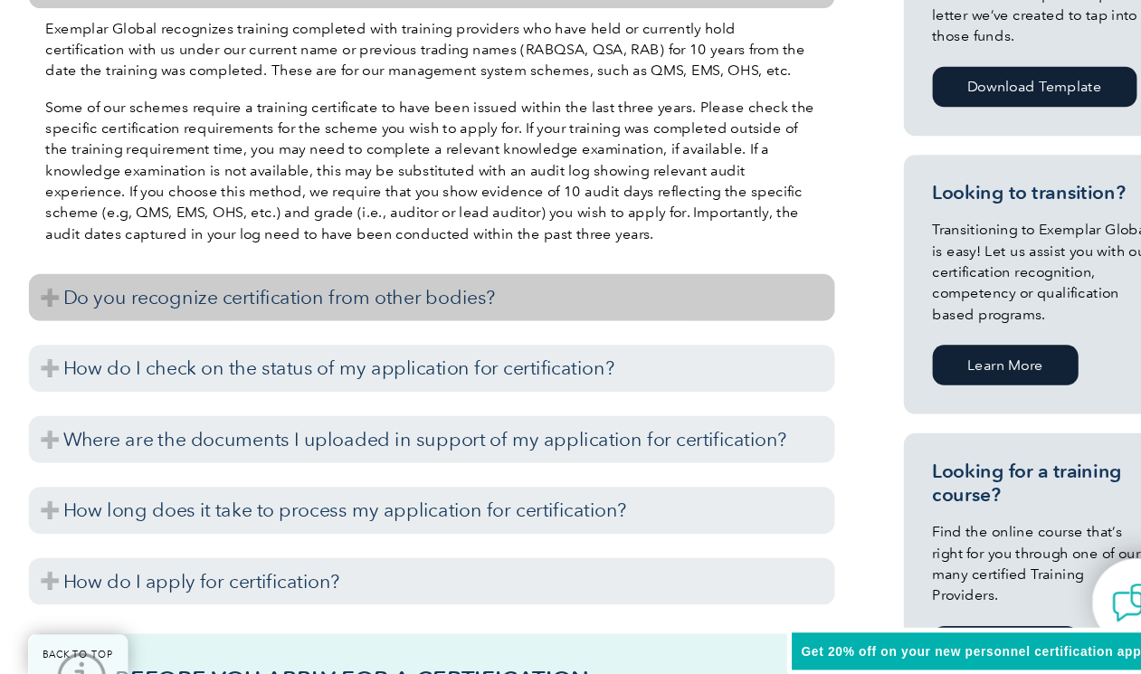
click at [322, 303] on h3 "Do you recognize certification from other bodies?" at bounding box center [408, 318] width 760 height 44
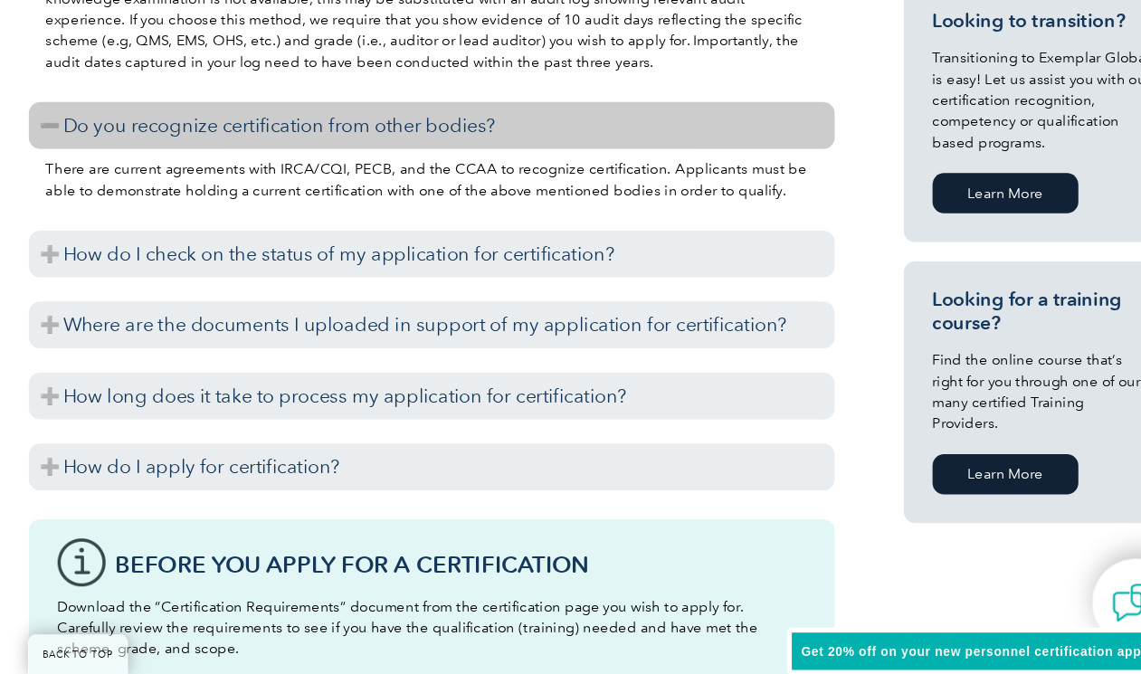
scroll to position [1104, 0]
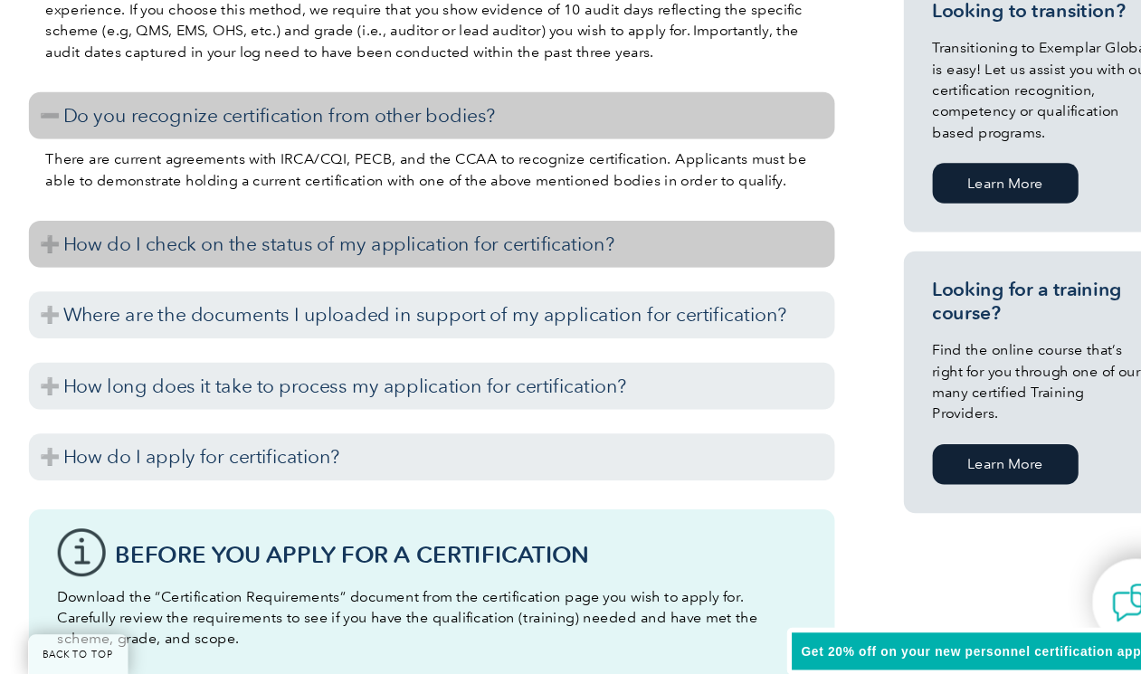
click at [318, 265] on h3 "How do I check on the status of my application for certification?" at bounding box center [408, 268] width 760 height 44
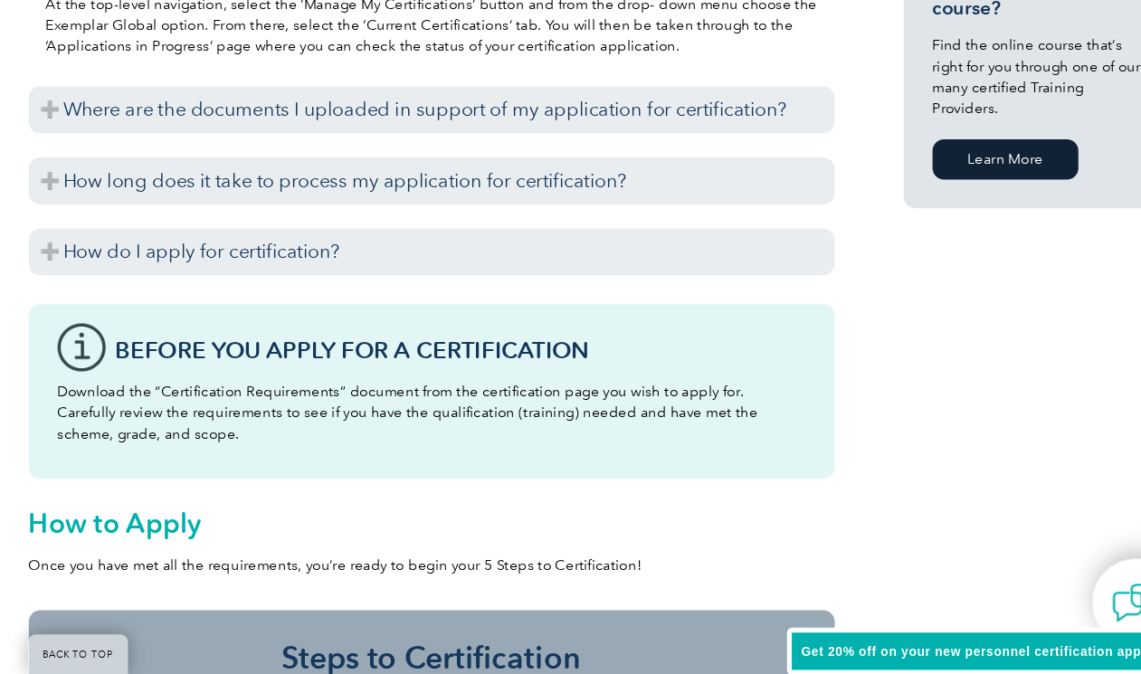
scroll to position [1392, 0]
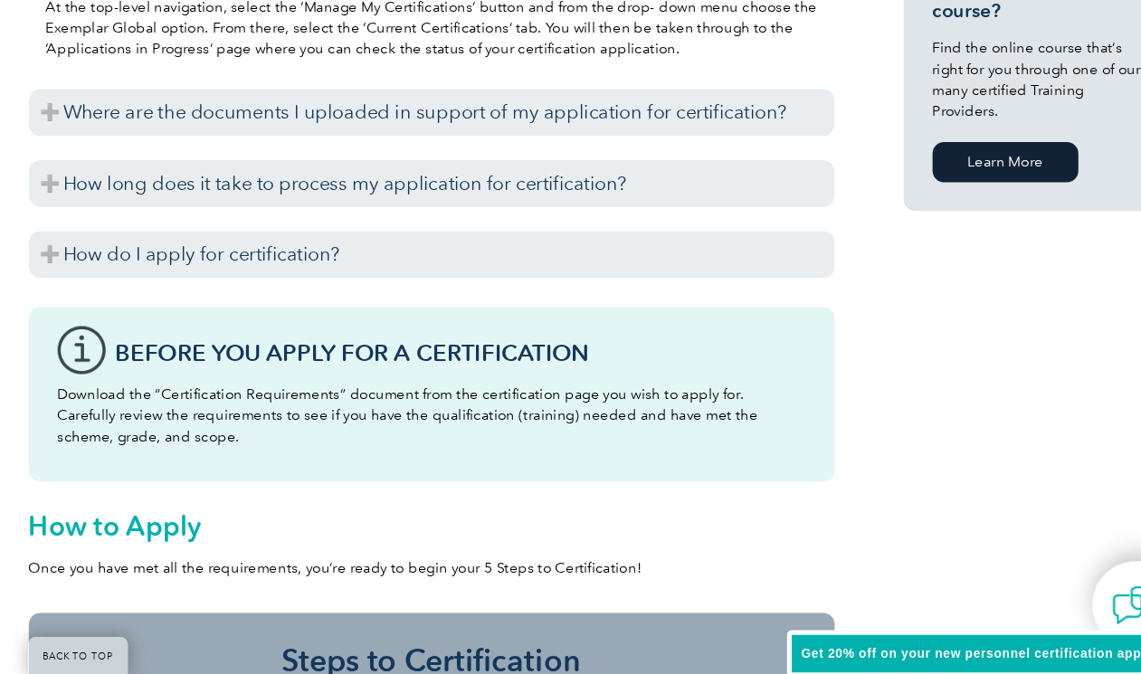
click at [651, 30] on link "www.exemplarlink.org" at bounding box center [707, 22] width 113 height 16
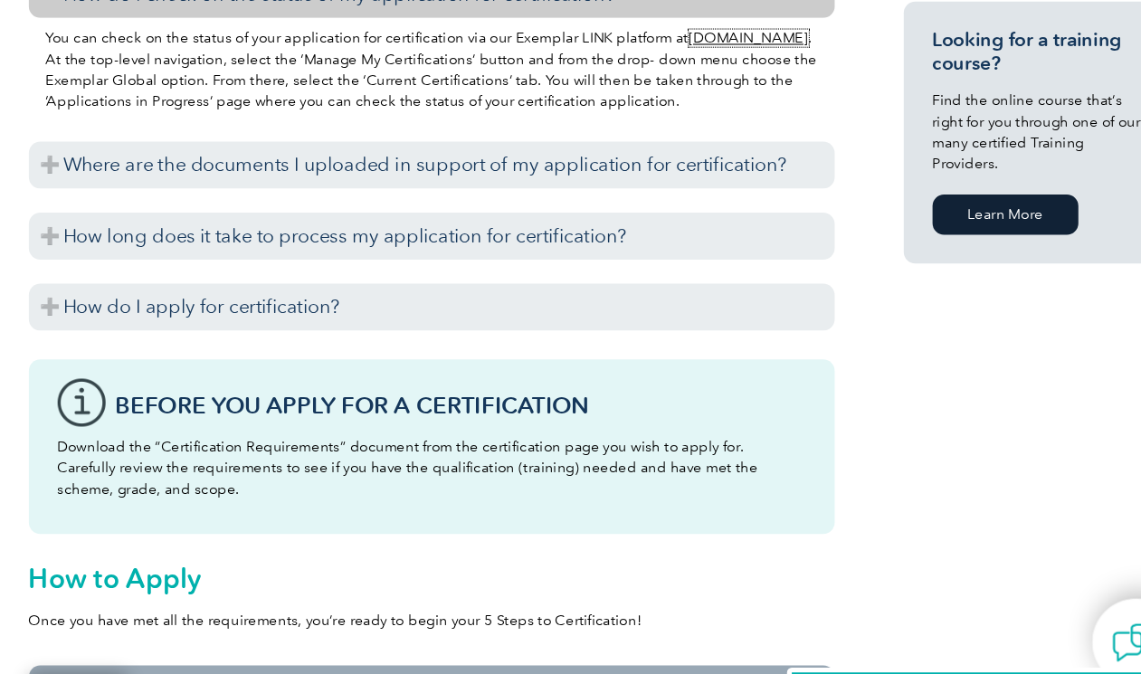
scroll to position [1375, 0]
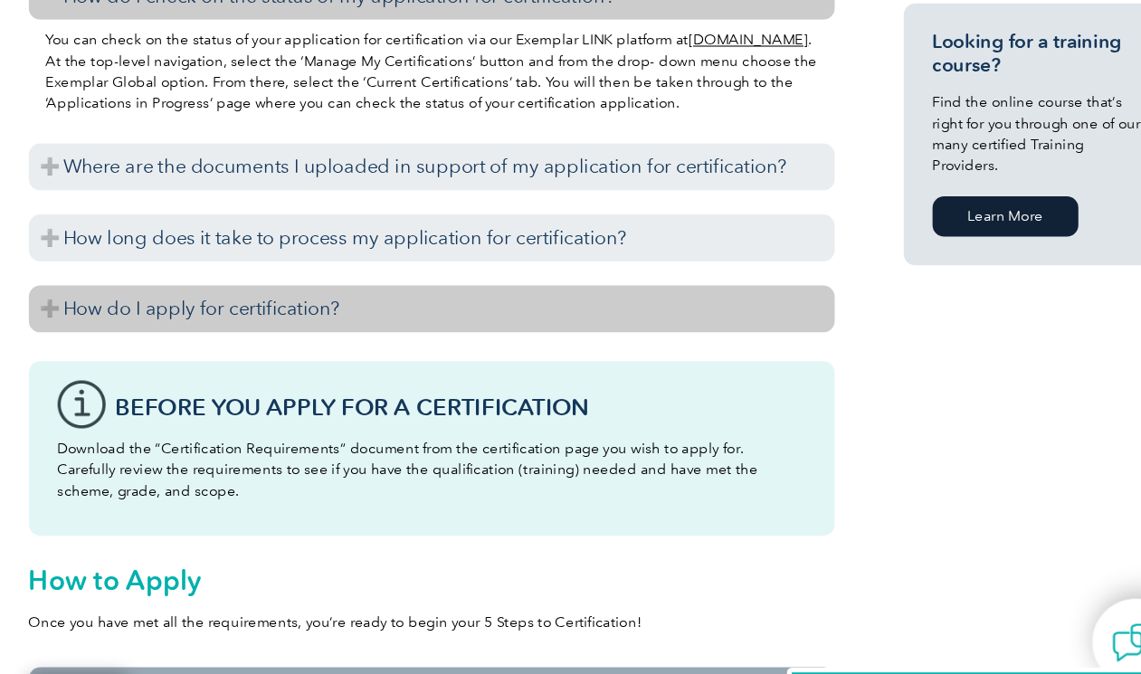
click at [278, 290] on h3 "How do I apply for certification?" at bounding box center [408, 292] width 760 height 44
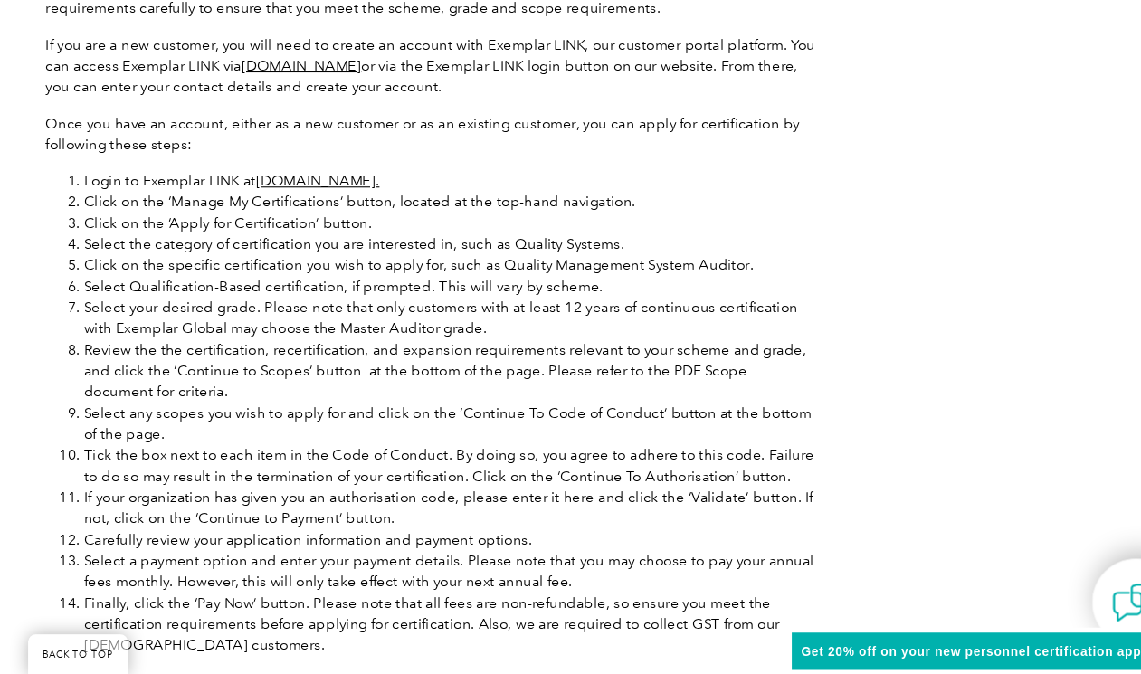
scroll to position [1803, 0]
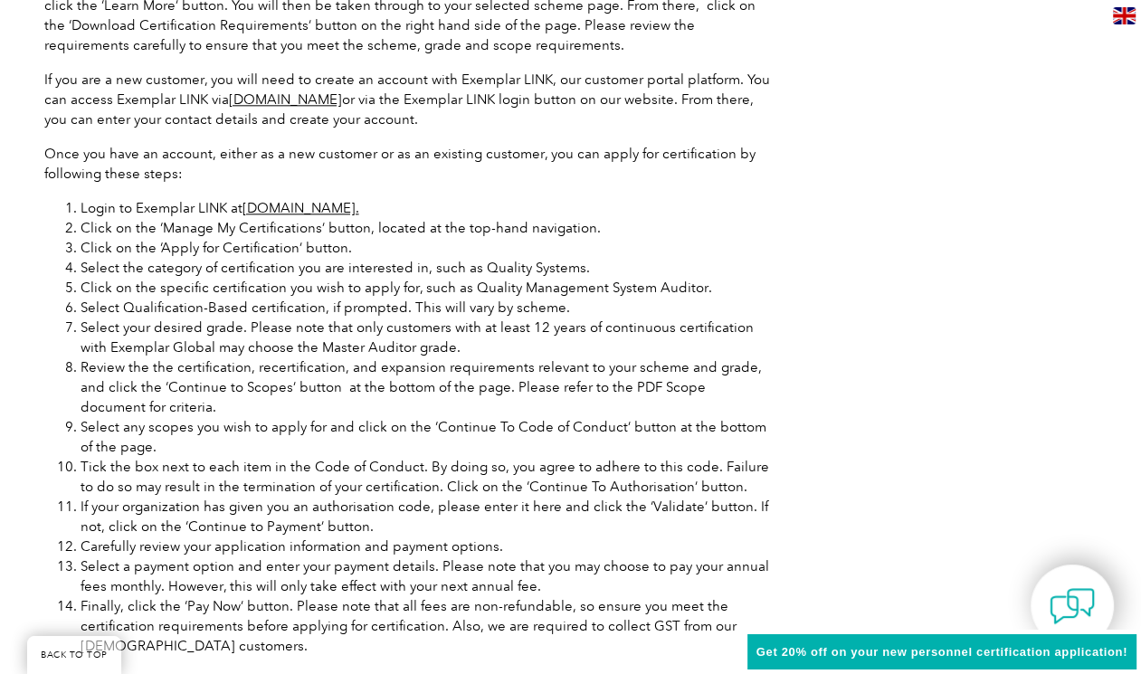
click at [861, 645] on div "Get 20% off on your new personnel certification application!" at bounding box center [942, 652] width 398 height 45
click at [857, 661] on div "Get 20% off on your new personnel certification application!" at bounding box center [942, 652] width 398 height 45
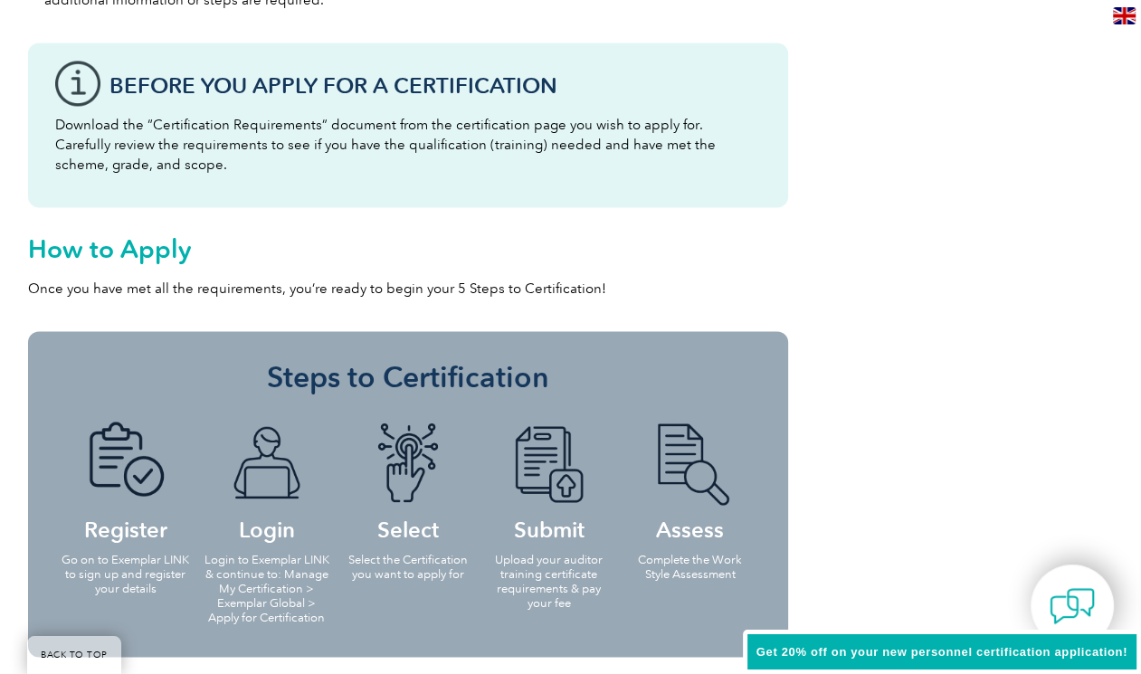
scroll to position [2505, 0]
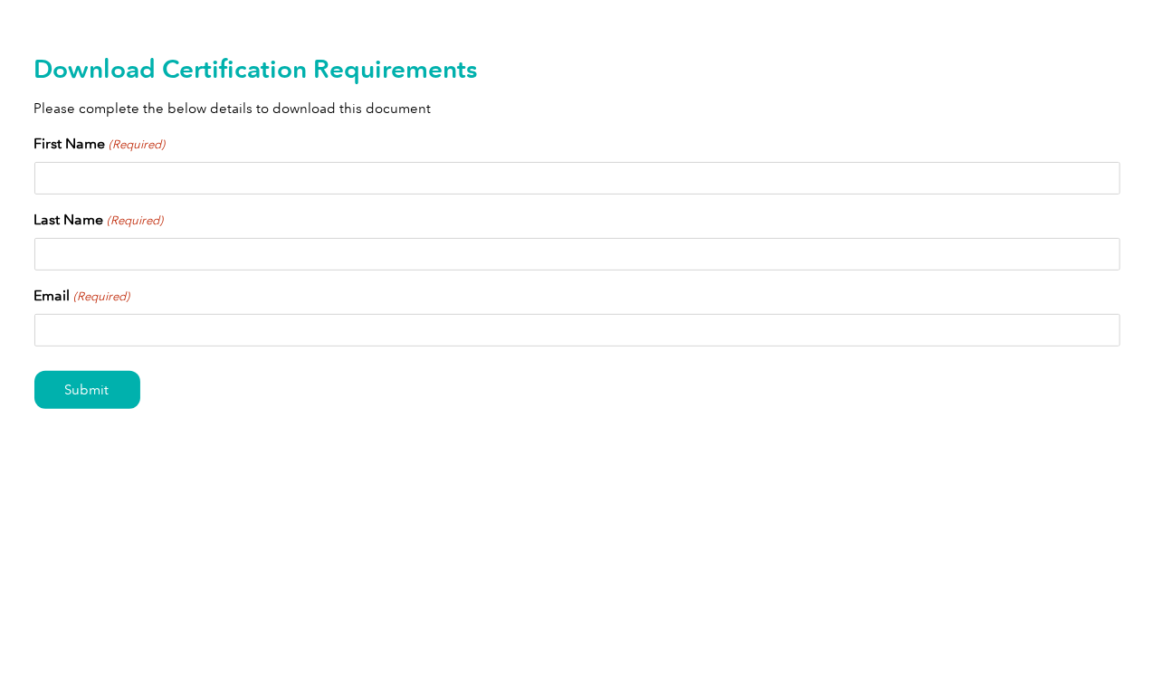
click at [177, 174] on input "First Name (Required)" at bounding box center [577, 178] width 1086 height 33
type input "Vaishaly"
type input "Jaiprakash"
type input "jvaishaly@gmail.com"
click at [78, 385] on input "Submit" at bounding box center [87, 390] width 106 height 38
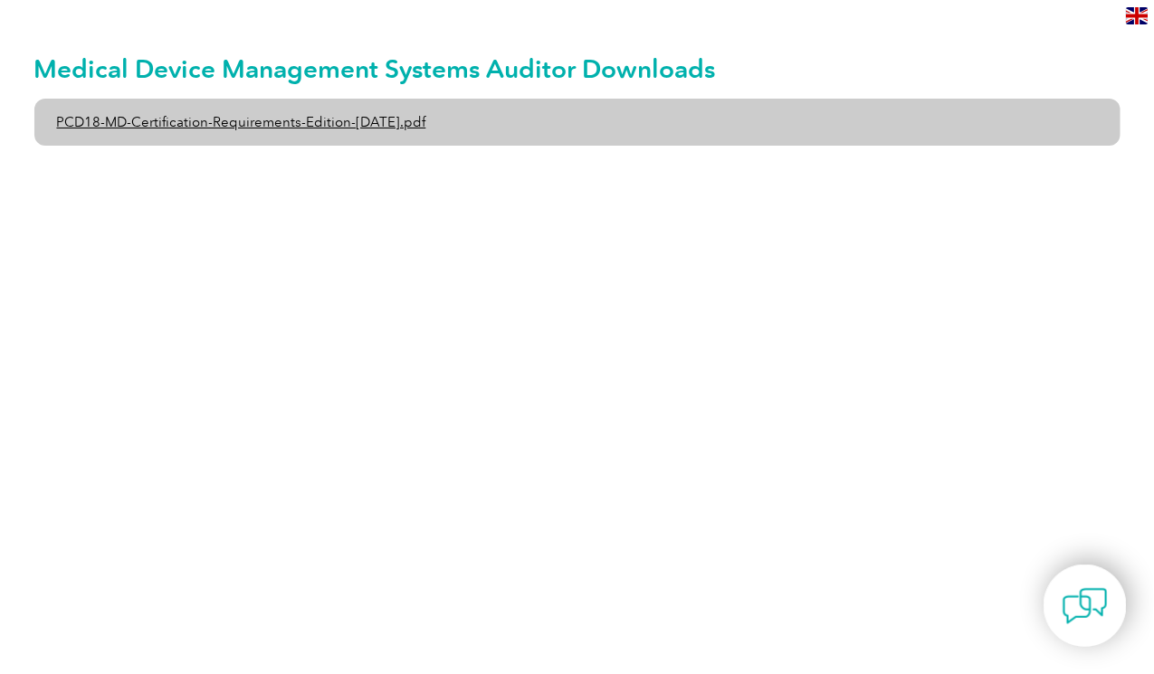
click at [303, 121] on link "PCD18-MD-Certification-Requirements-Edition-[DATE].pdf" at bounding box center [577, 122] width 1086 height 47
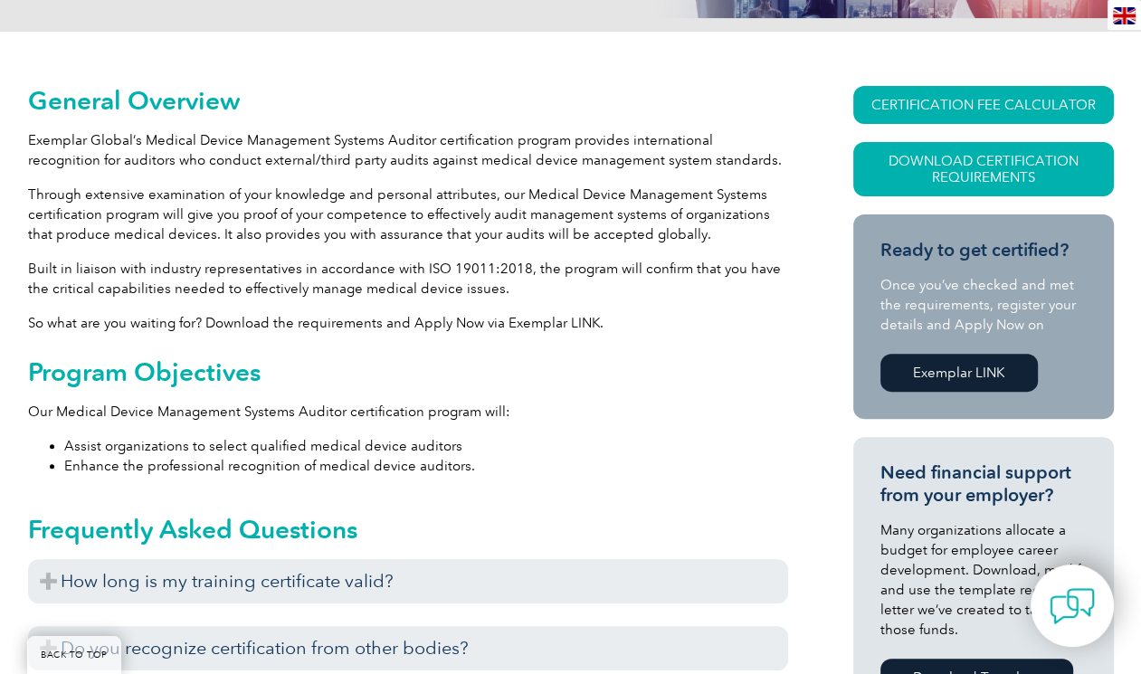
scroll to position [369, 0]
